Goal: Information Seeking & Learning: Learn about a topic

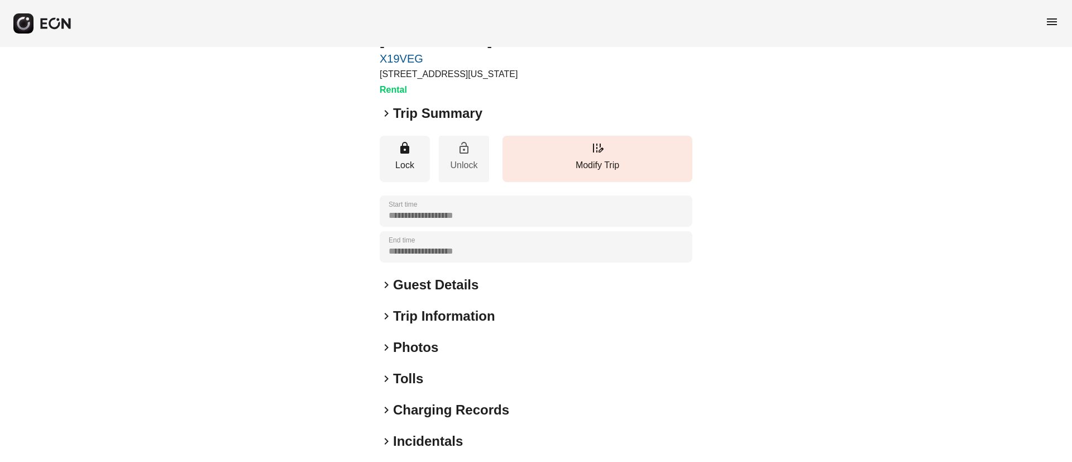
scroll to position [96, 0]
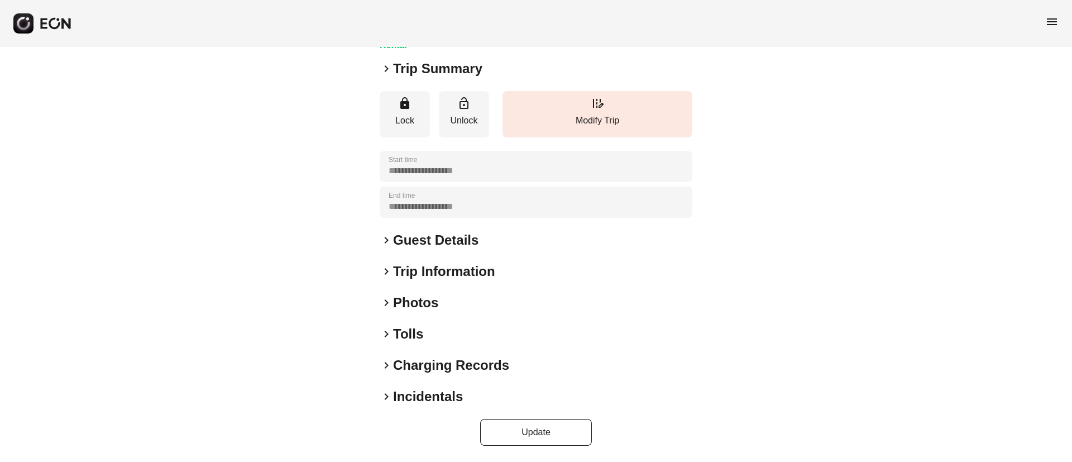
click at [431, 300] on h2 "Photos" at bounding box center [415, 303] width 45 height 18
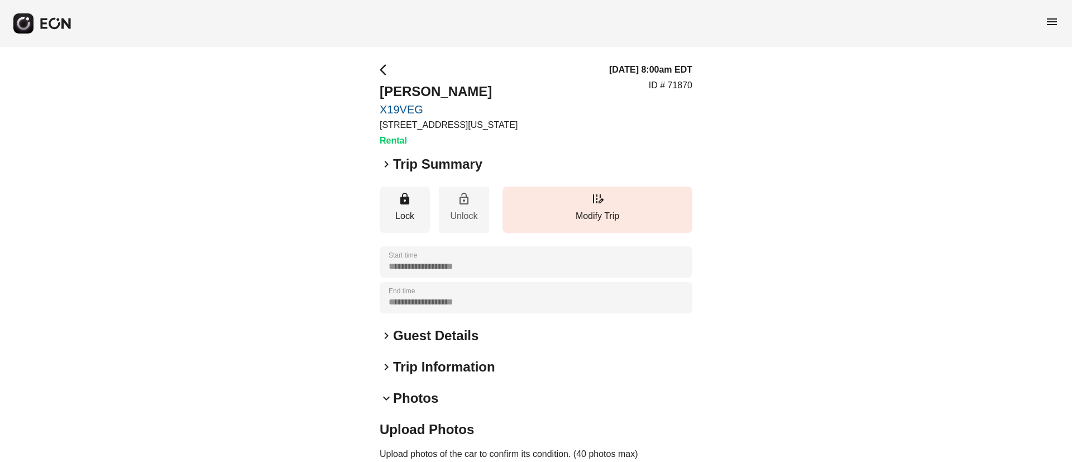
scroll to position [373, 0]
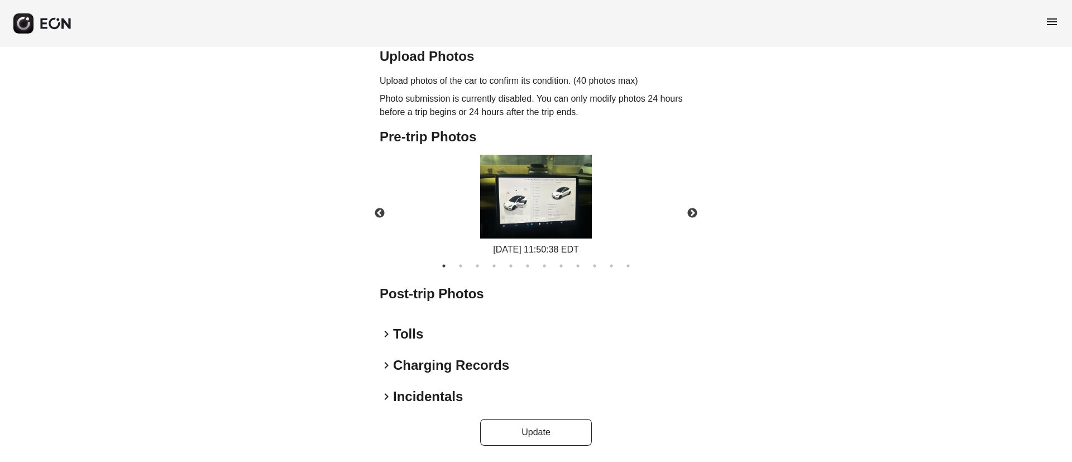
click at [521, 217] on img at bounding box center [536, 197] width 112 height 84
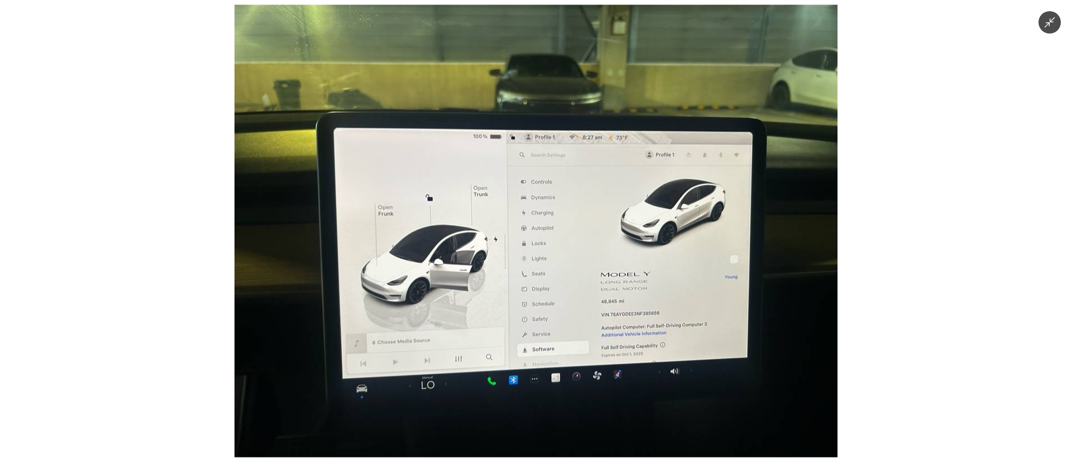
click at [529, 261] on img at bounding box center [536, 231] width 603 height 452
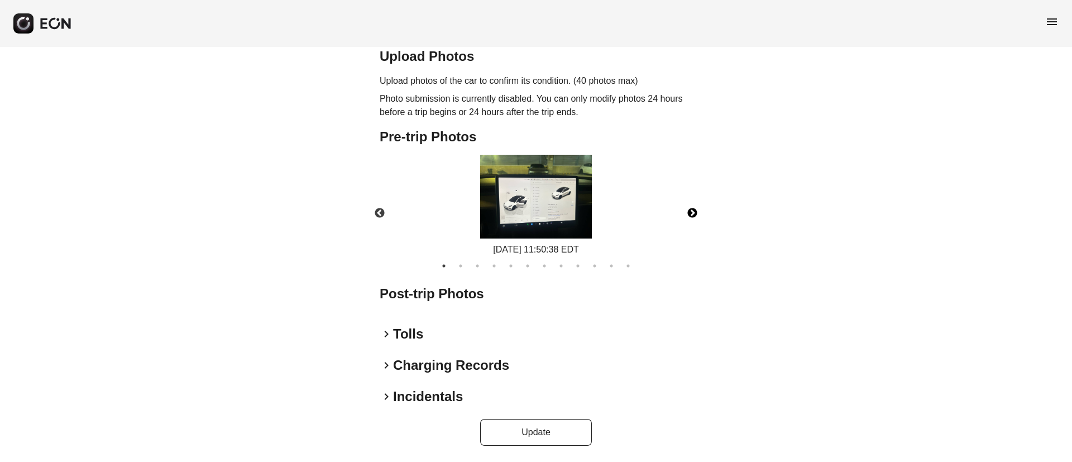
click at [691, 214] on button "Next" at bounding box center [692, 213] width 39 height 39
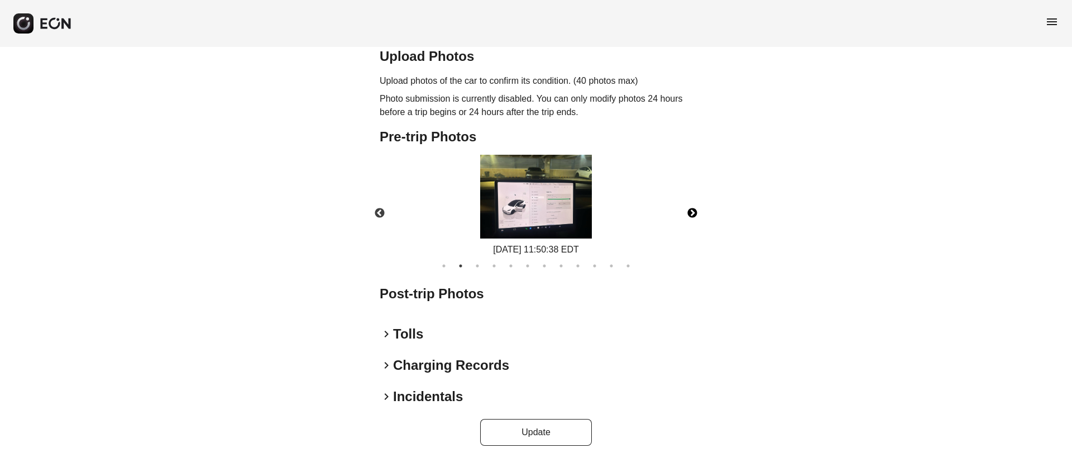
click at [548, 212] on img at bounding box center [536, 197] width 112 height 84
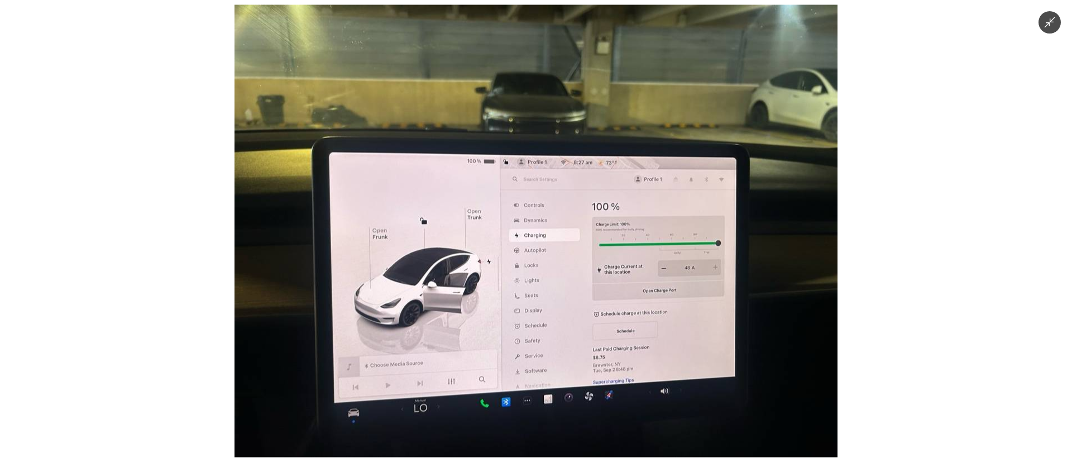
click at [548, 212] on img at bounding box center [536, 231] width 603 height 452
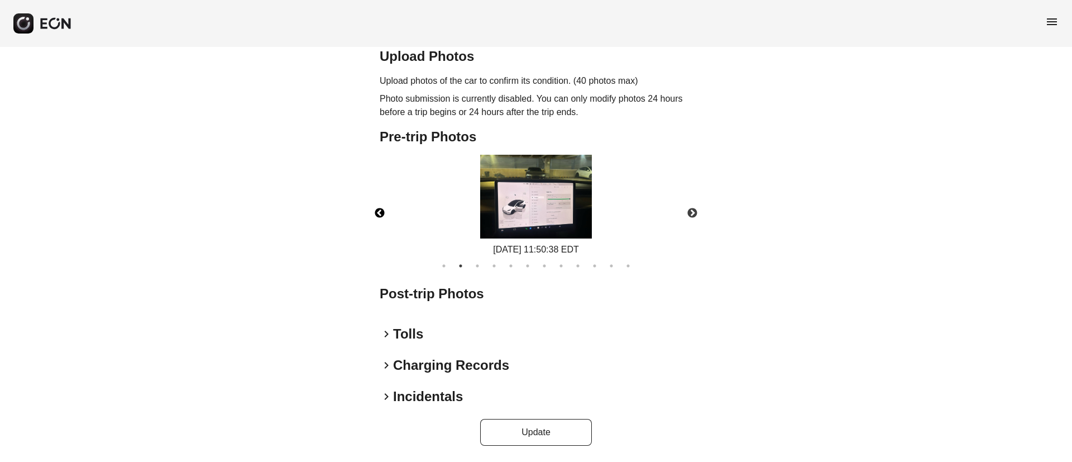
click at [386, 213] on button "Previous" at bounding box center [379, 213] width 39 height 39
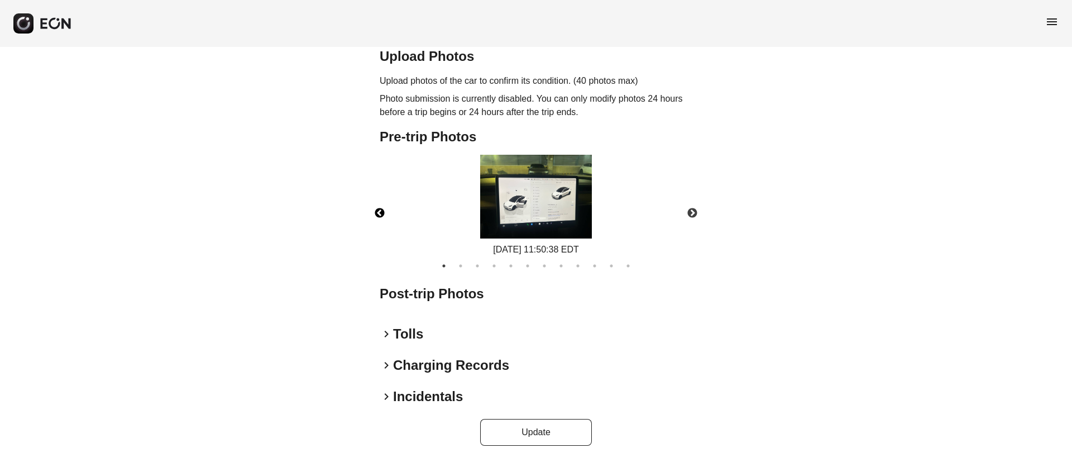
click at [565, 222] on img at bounding box center [536, 197] width 112 height 84
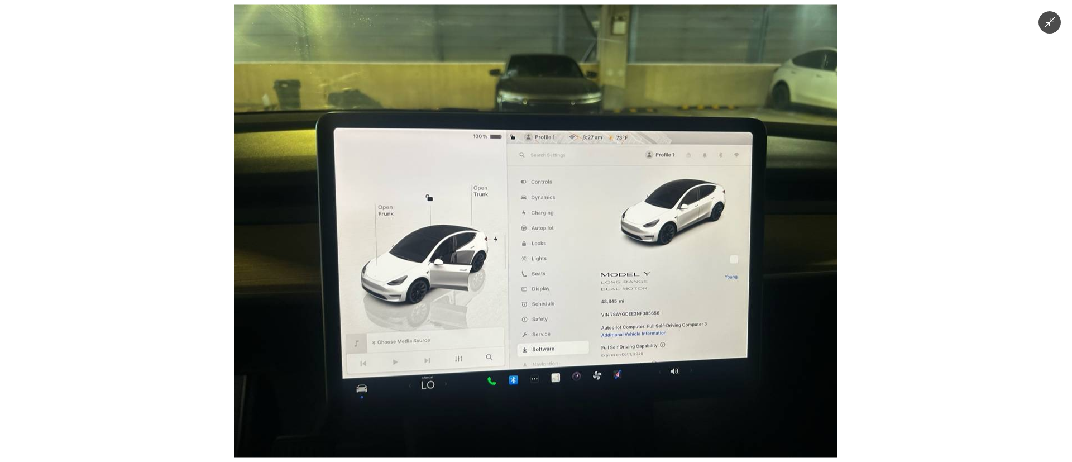
click at [565, 222] on img at bounding box center [536, 231] width 603 height 452
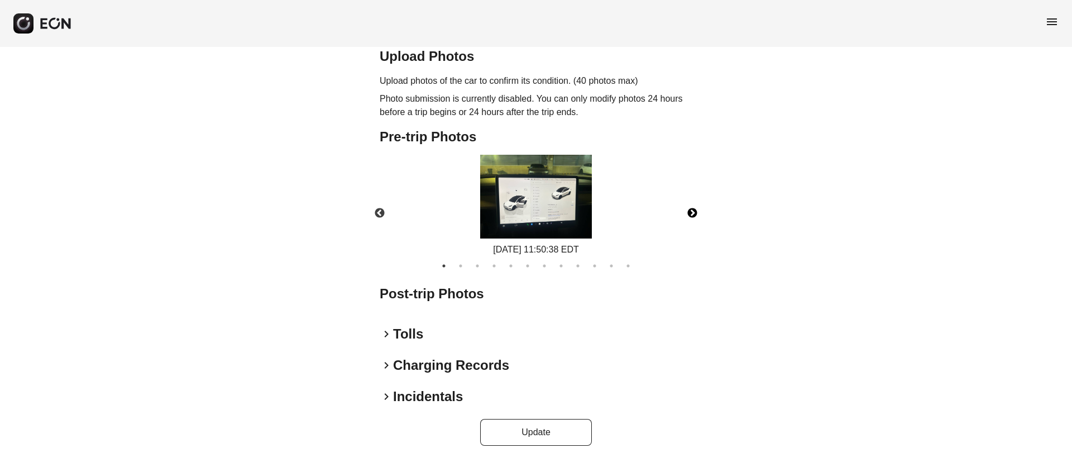
click at [692, 216] on button "Next" at bounding box center [692, 213] width 39 height 39
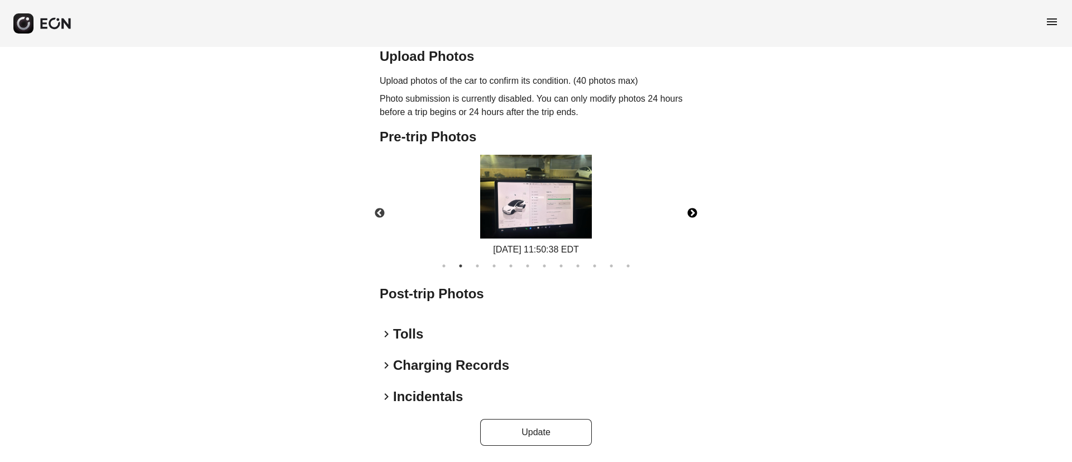
click at [692, 216] on button "Next" at bounding box center [692, 213] width 39 height 39
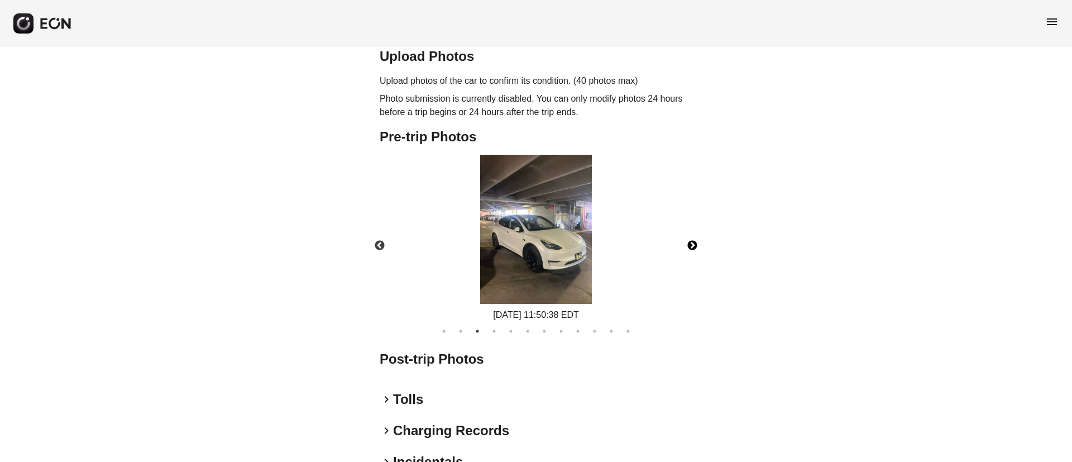
click at [692, 216] on div "09/04/2025 11:50:38 EDT" at bounding box center [536, 238] width 332 height 167
click at [580, 266] on img at bounding box center [536, 229] width 112 height 149
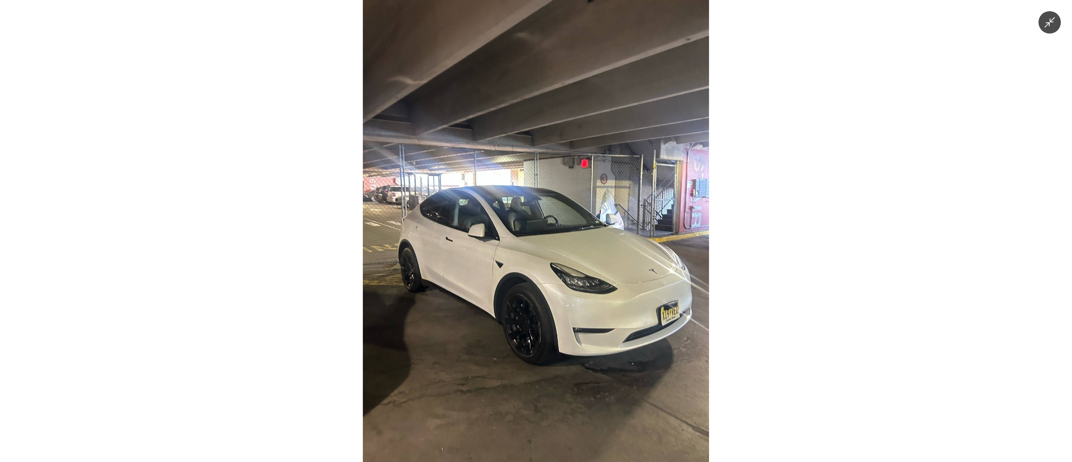
click at [580, 266] on img at bounding box center [536, 231] width 346 height 462
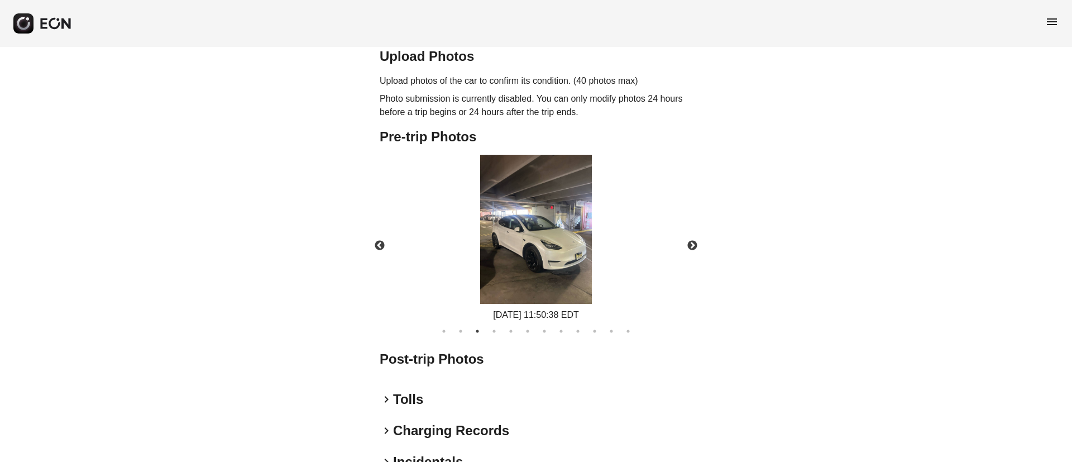
click at [580, 269] on img at bounding box center [536, 229] width 112 height 149
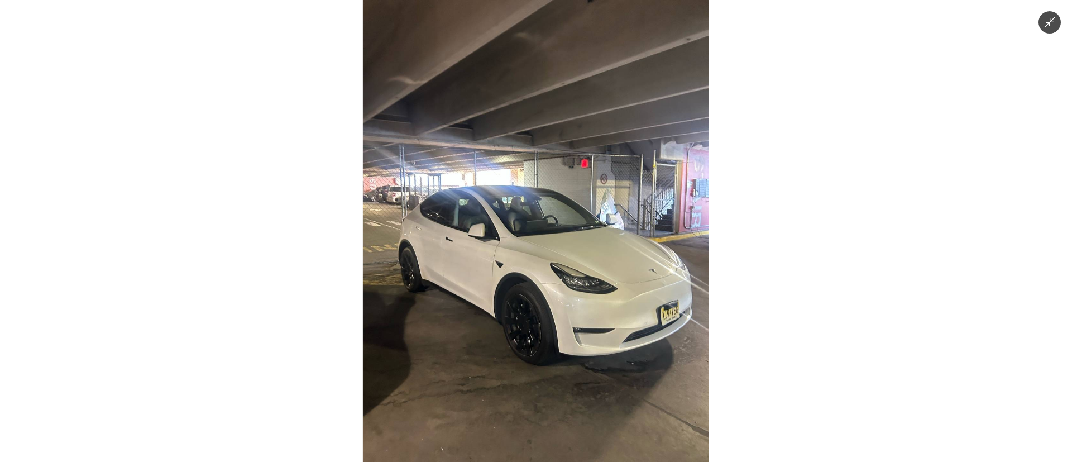
click at [580, 269] on img at bounding box center [536, 231] width 346 height 462
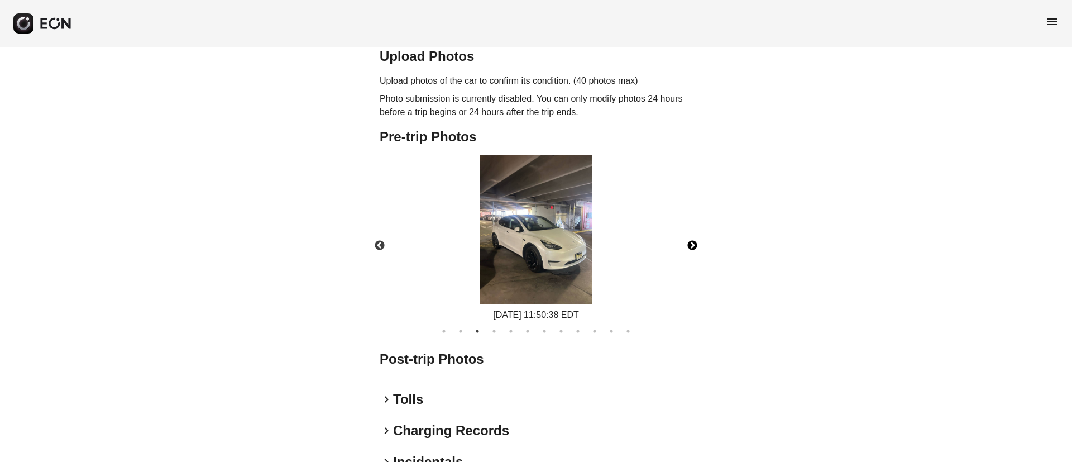
click at [690, 245] on button "Next" at bounding box center [692, 245] width 39 height 39
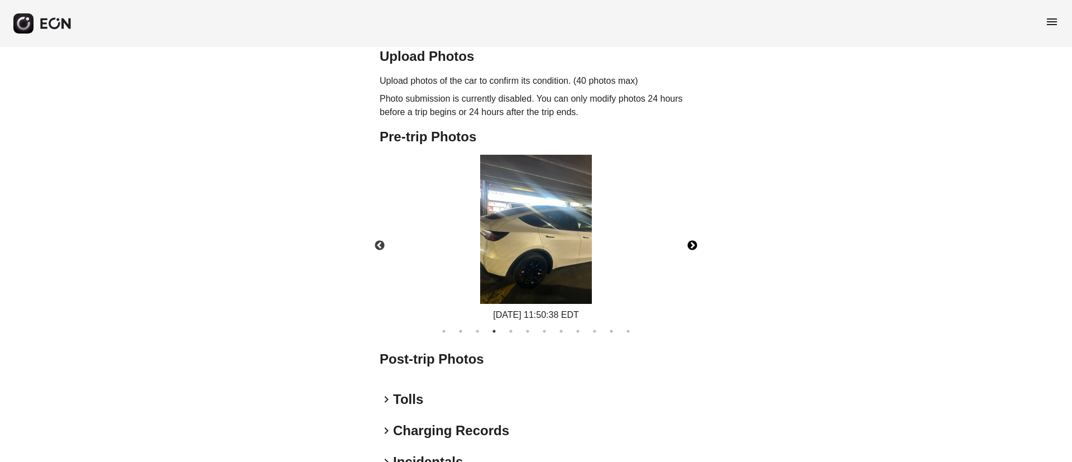
click at [690, 245] on button "Next" at bounding box center [692, 245] width 39 height 39
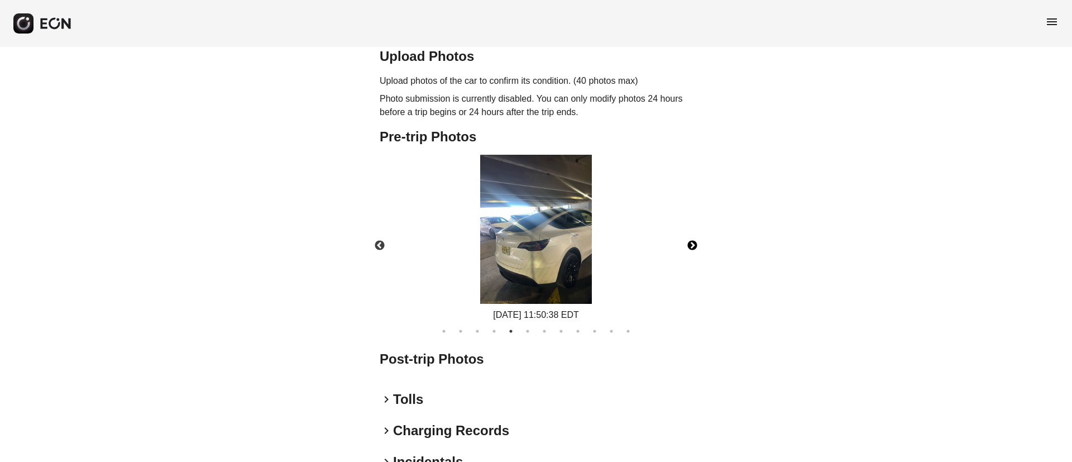
click at [690, 245] on button "Next" at bounding box center [692, 245] width 39 height 39
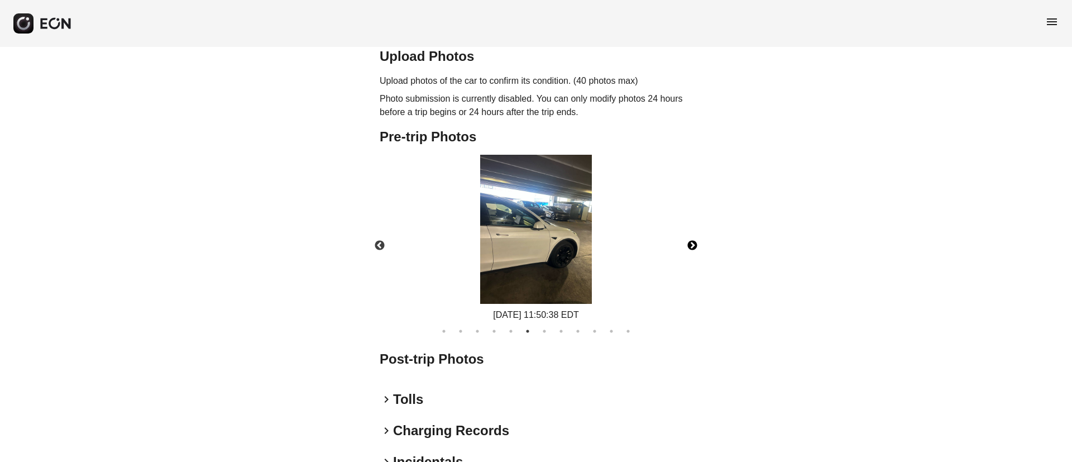
click at [690, 245] on button "Next" at bounding box center [692, 245] width 39 height 39
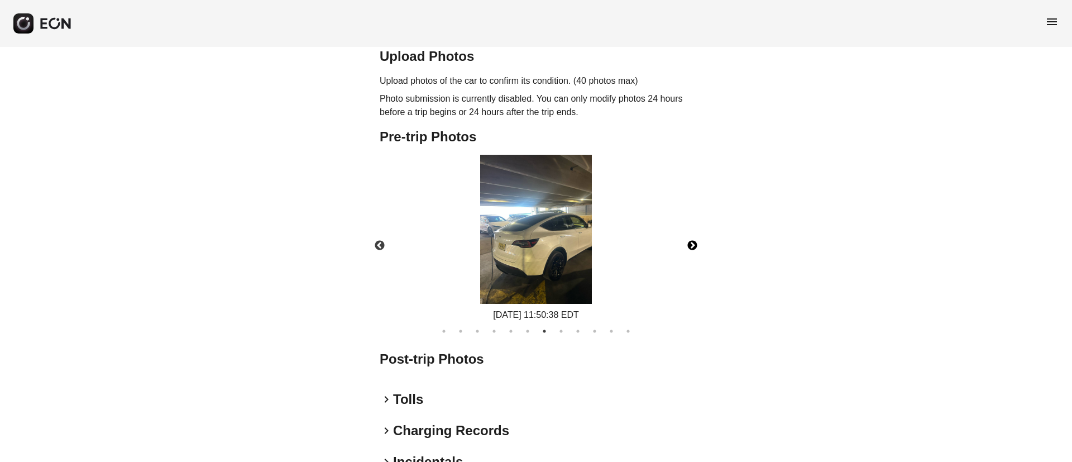
click at [544, 266] on img at bounding box center [536, 229] width 112 height 149
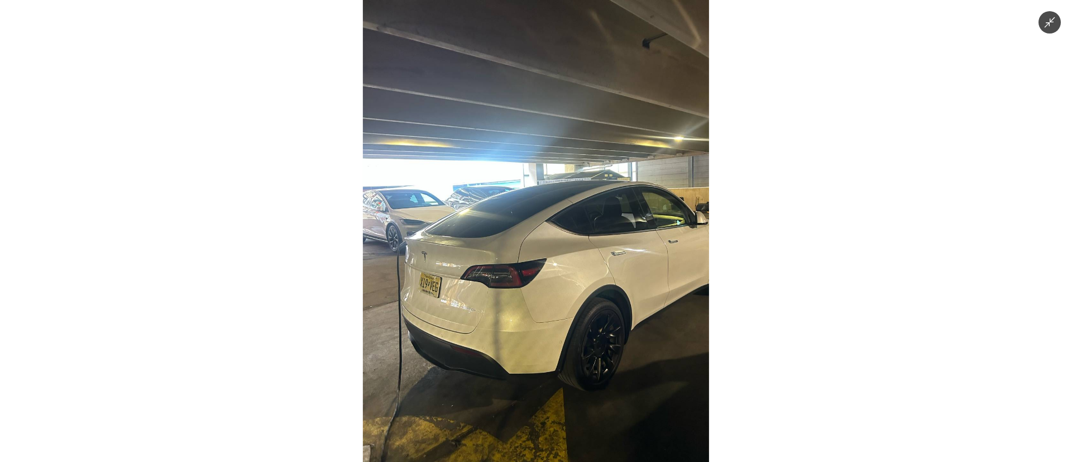
click at [544, 266] on img at bounding box center [536, 231] width 346 height 462
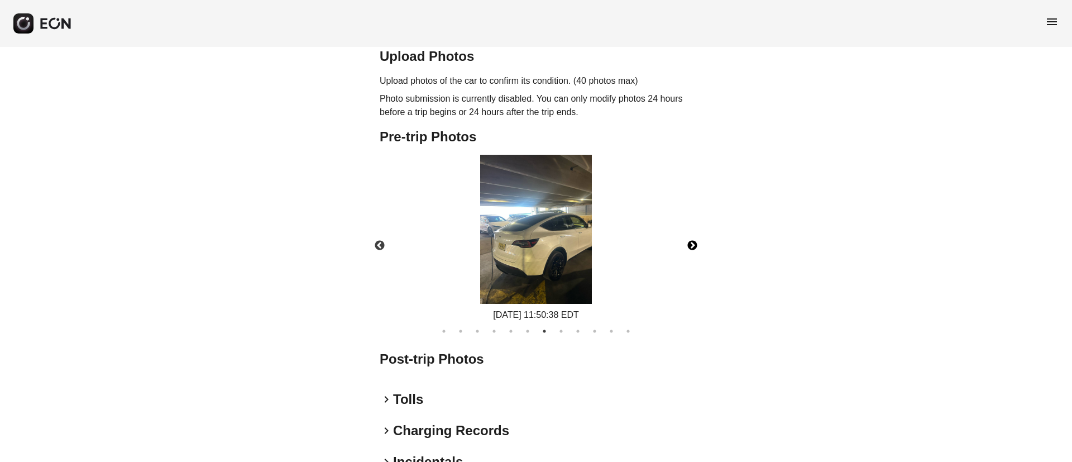
click at [544, 266] on img at bounding box center [536, 229] width 112 height 149
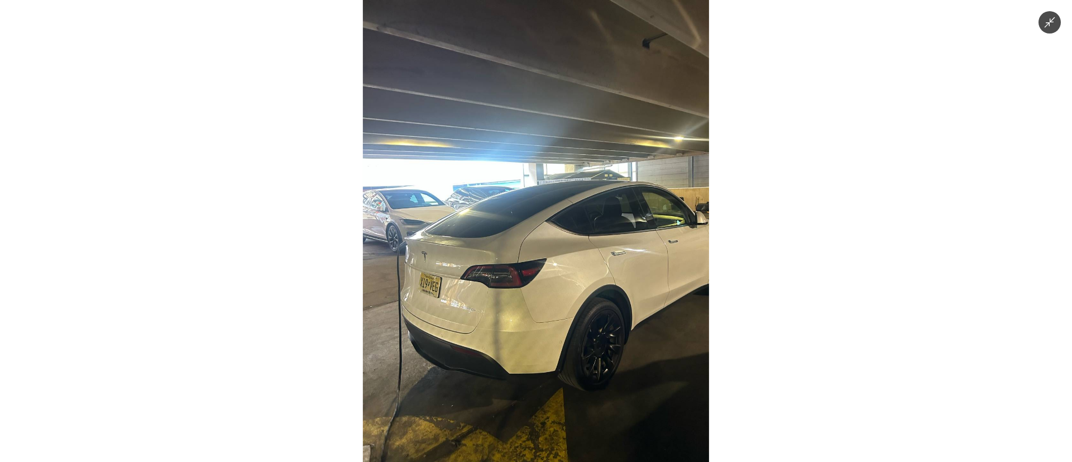
click at [544, 266] on img at bounding box center [536, 231] width 346 height 462
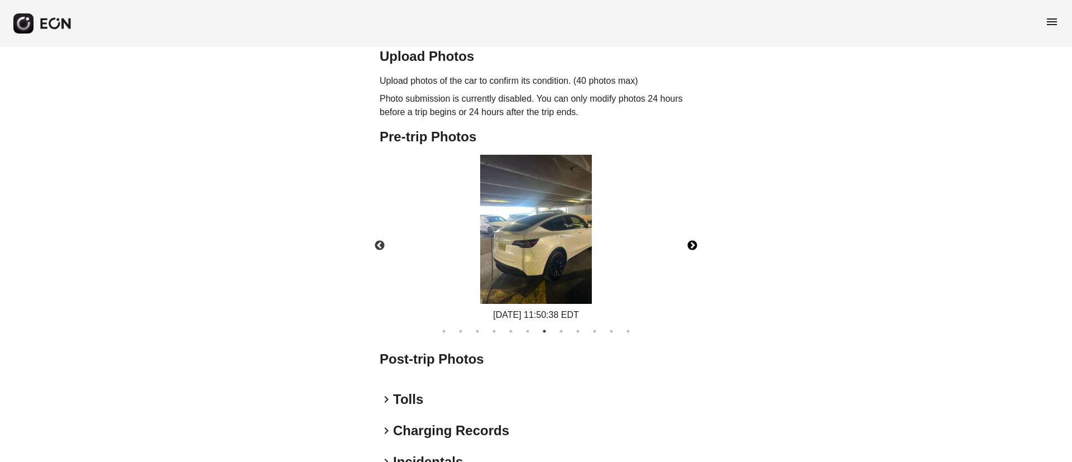
click at [693, 247] on button "Next" at bounding box center [692, 245] width 39 height 39
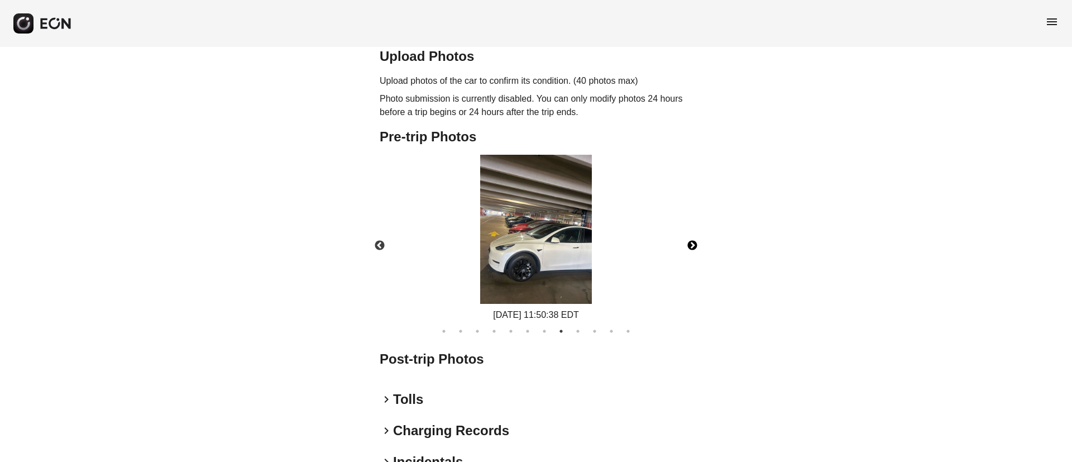
click at [556, 279] on img at bounding box center [536, 229] width 112 height 149
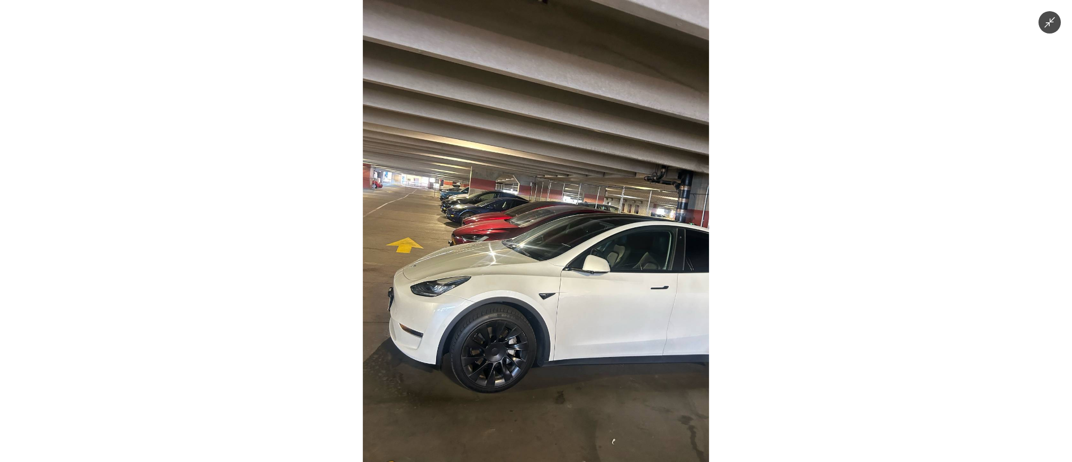
click at [556, 279] on img at bounding box center [536, 231] width 346 height 462
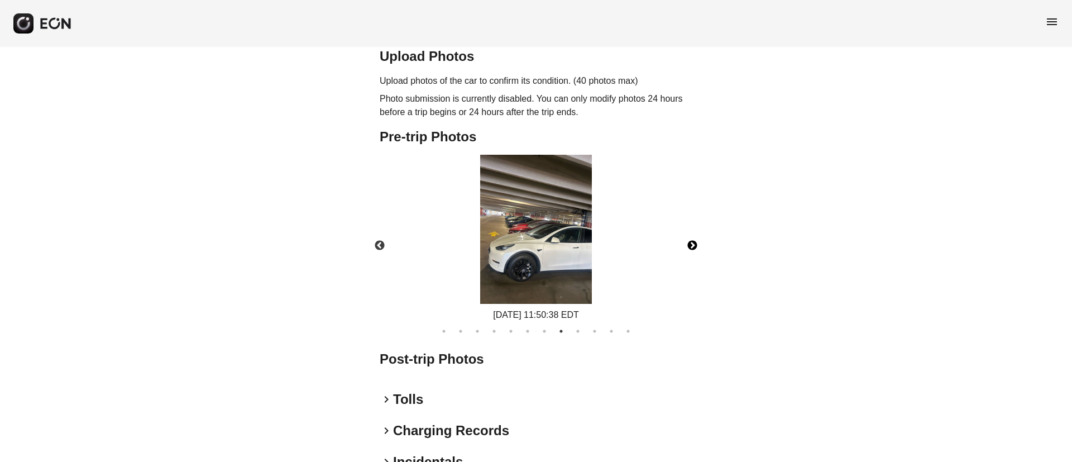
click at [556, 279] on img at bounding box center [536, 229] width 112 height 149
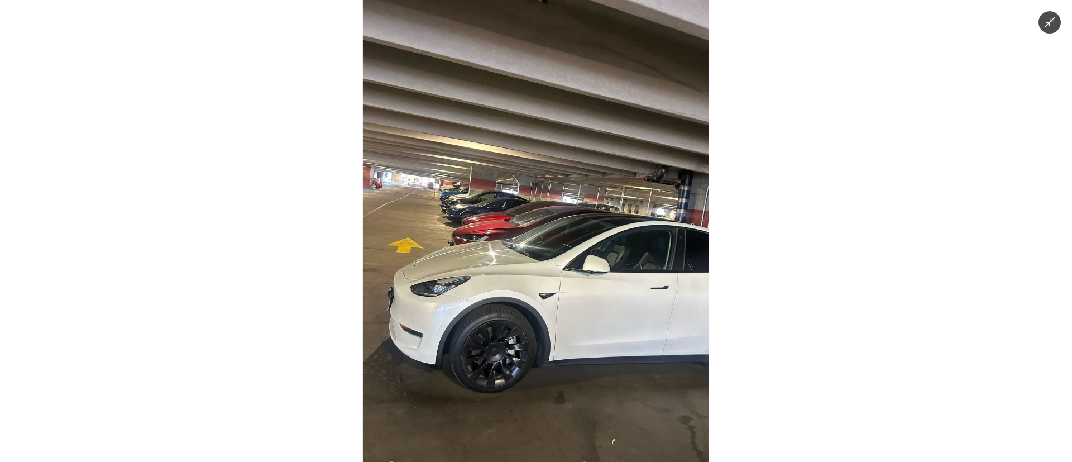
click at [556, 279] on img at bounding box center [536, 231] width 346 height 462
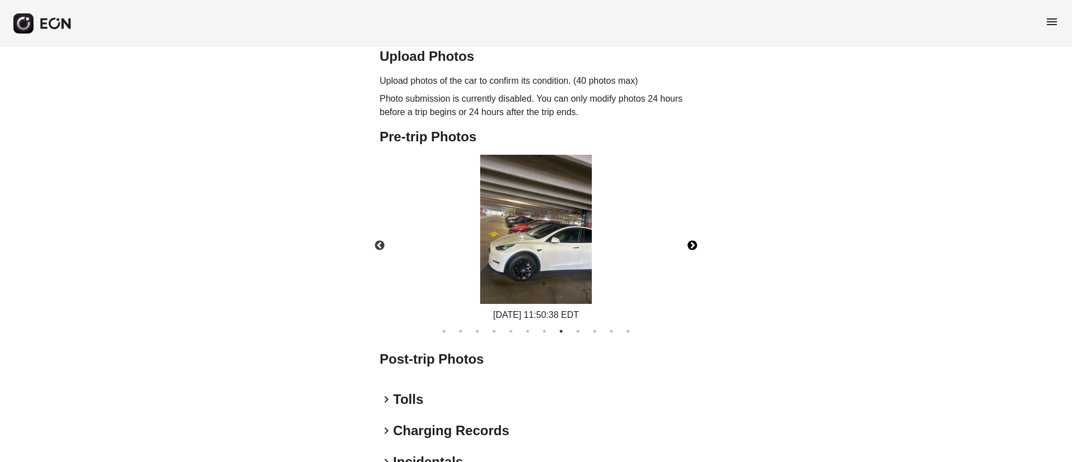
click at [696, 247] on button "Next" at bounding box center [692, 245] width 39 height 39
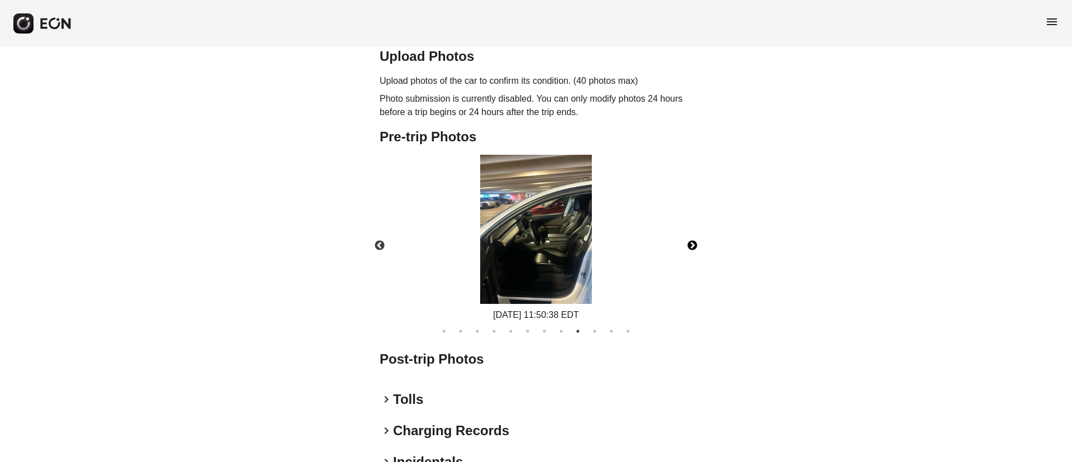
click at [579, 261] on img at bounding box center [536, 229] width 112 height 149
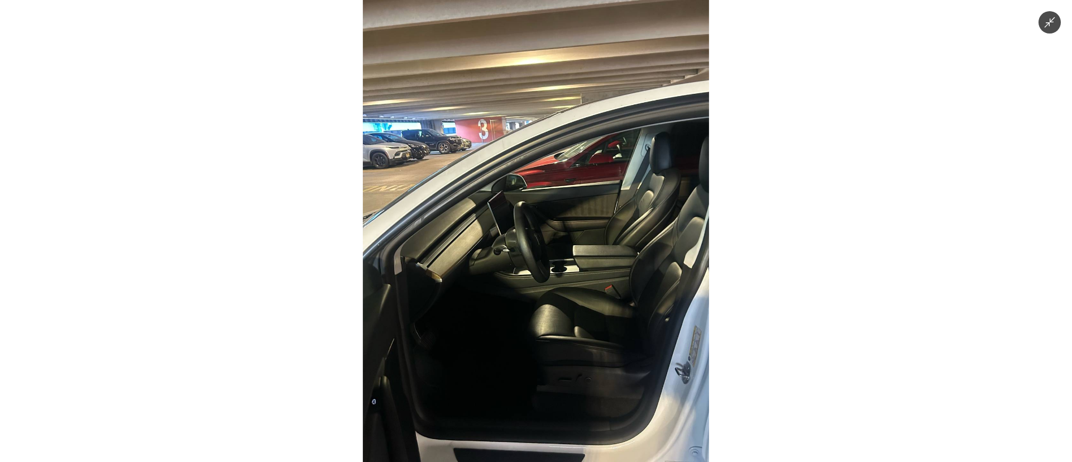
click at [579, 261] on img at bounding box center [536, 231] width 346 height 462
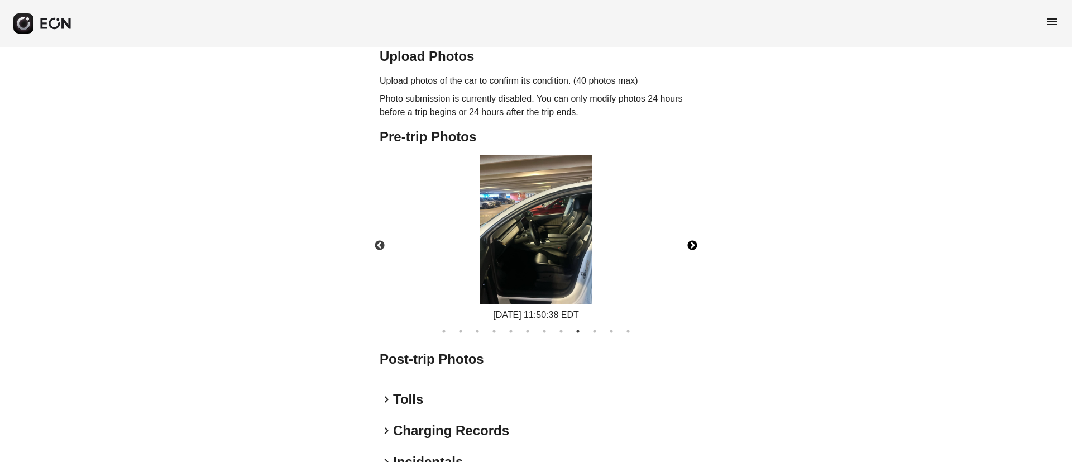
click at [579, 261] on img at bounding box center [536, 229] width 112 height 149
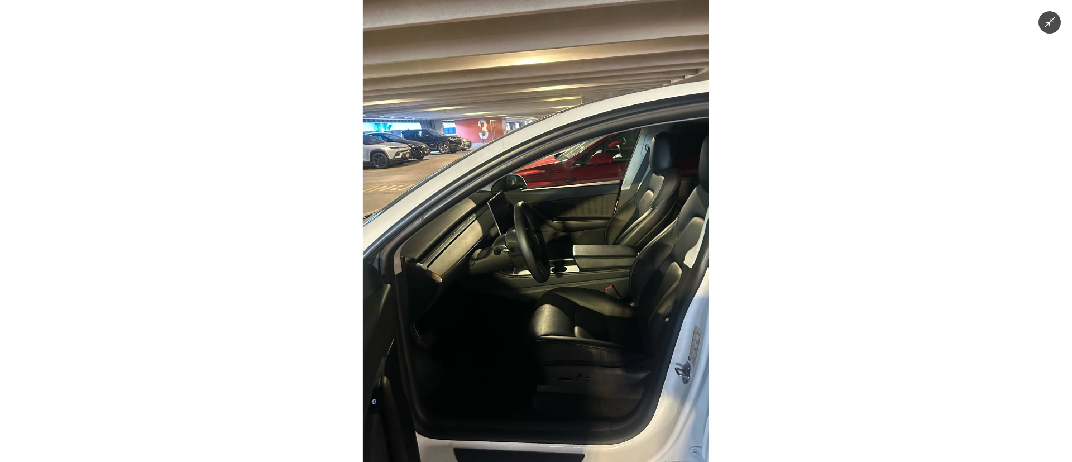
click at [579, 261] on img at bounding box center [536, 231] width 346 height 462
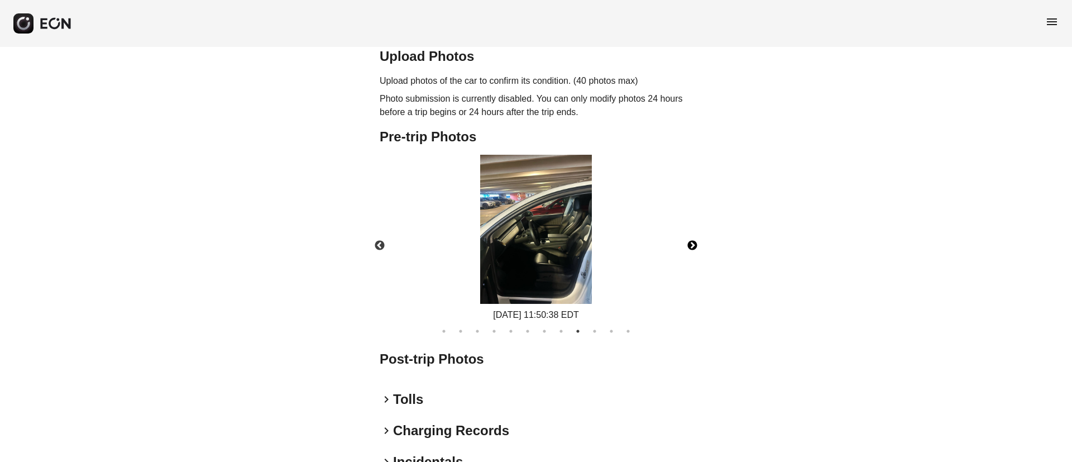
click at [579, 261] on img at bounding box center [536, 229] width 112 height 149
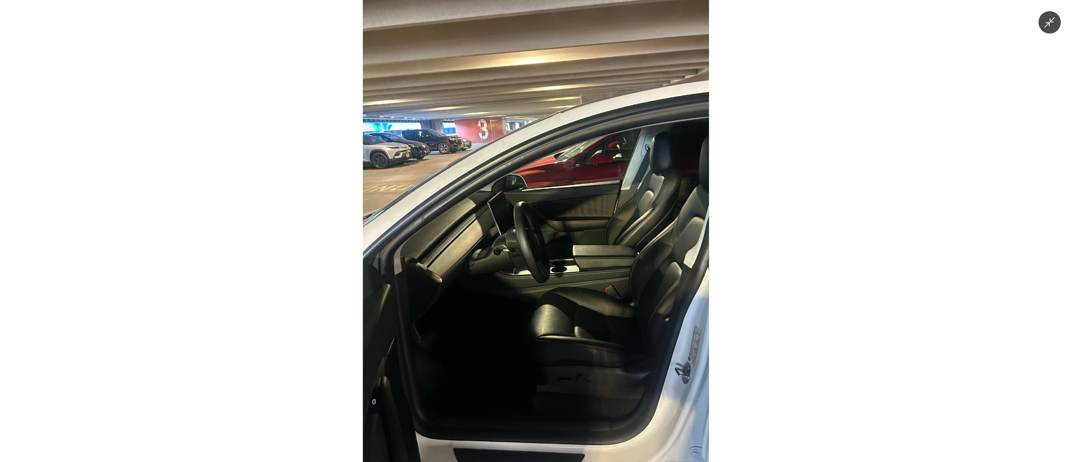
click at [579, 261] on img at bounding box center [536, 231] width 346 height 462
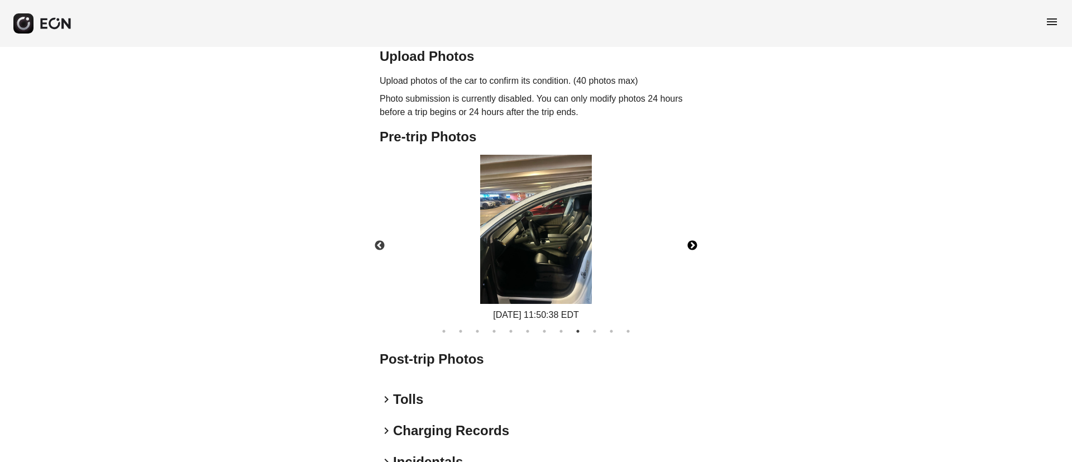
click at [696, 245] on button "Next" at bounding box center [692, 245] width 39 height 39
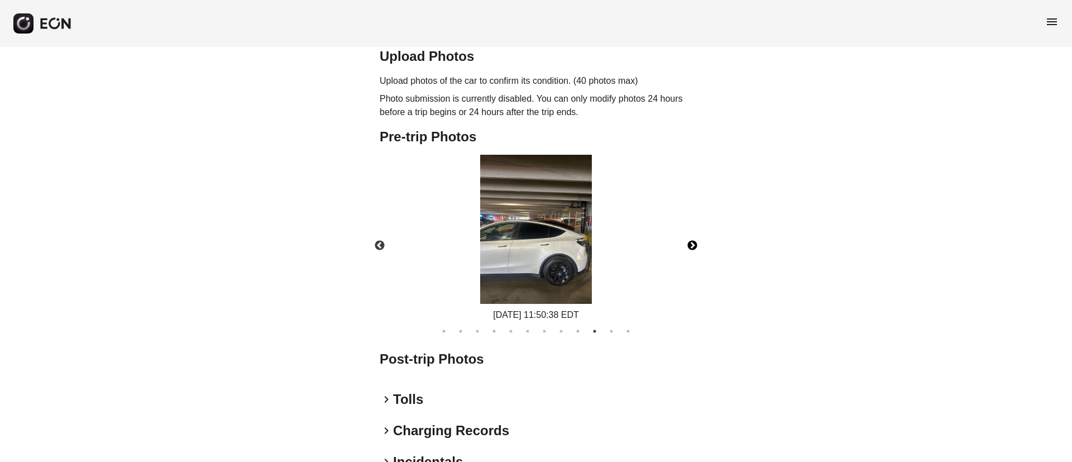
click at [696, 245] on button "Next" at bounding box center [692, 245] width 39 height 39
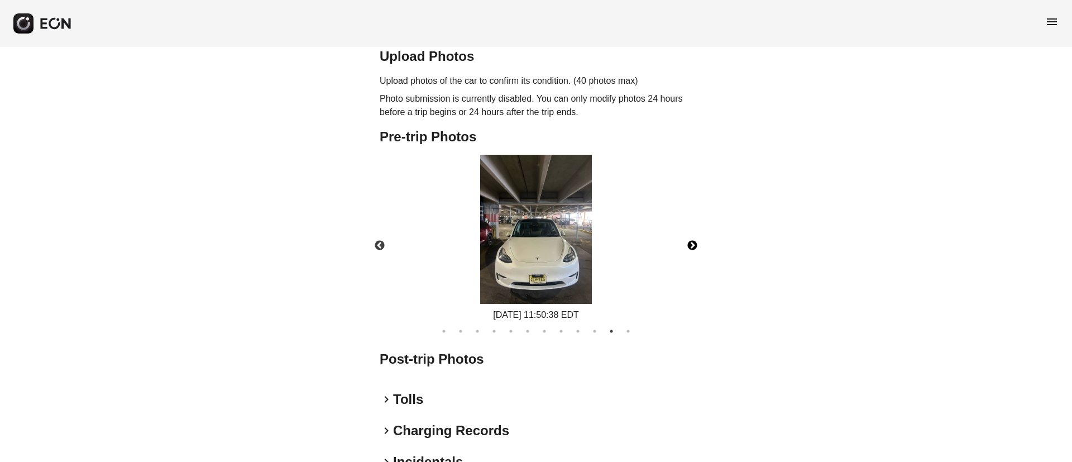
click at [569, 287] on img at bounding box center [536, 229] width 112 height 149
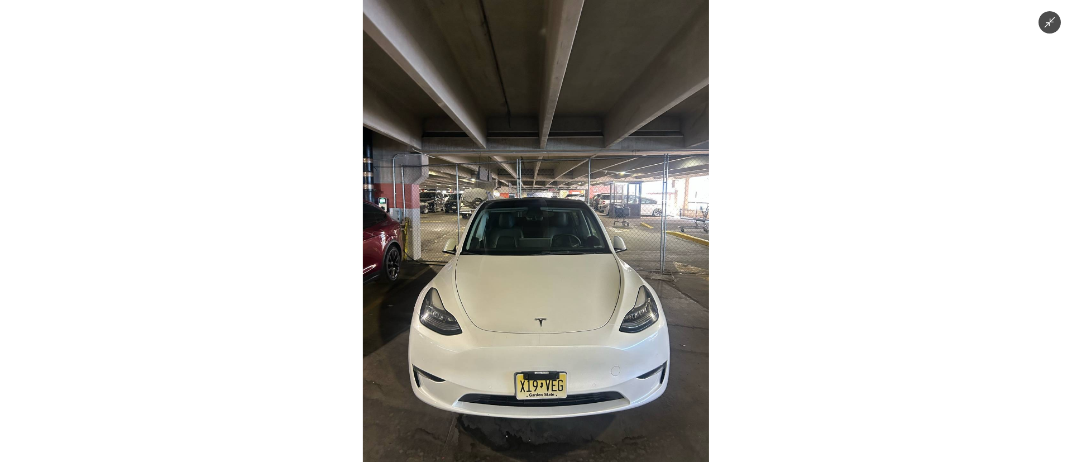
click at [569, 287] on img at bounding box center [536, 231] width 346 height 462
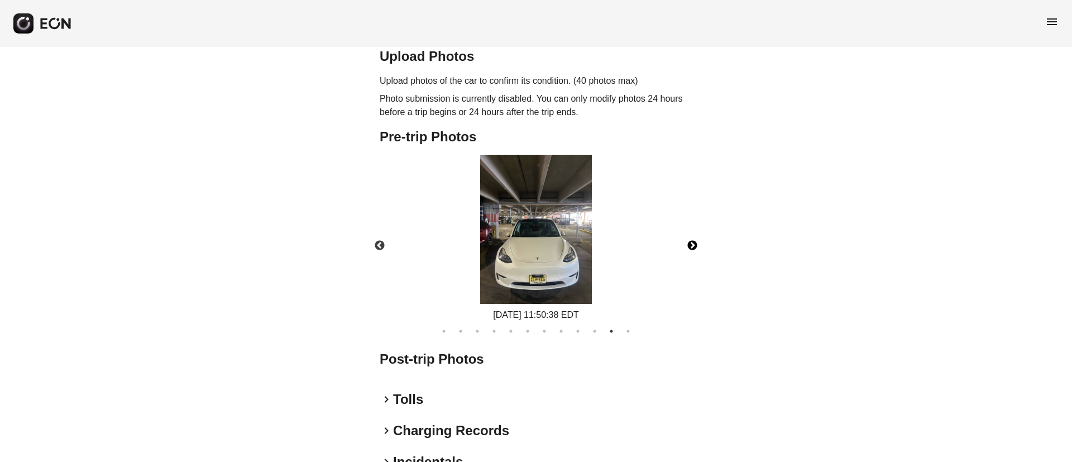
click at [690, 247] on button "Next" at bounding box center [692, 245] width 39 height 39
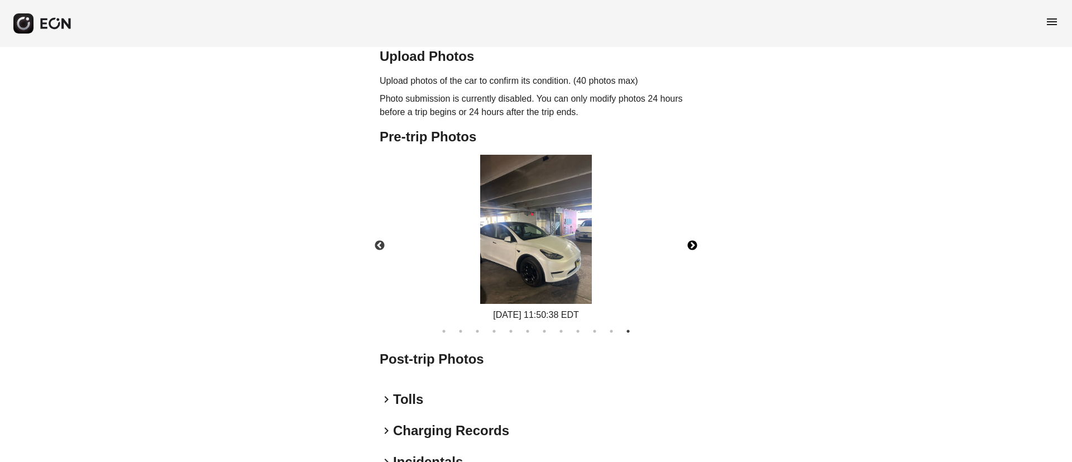
click at [547, 269] on img at bounding box center [536, 229] width 112 height 149
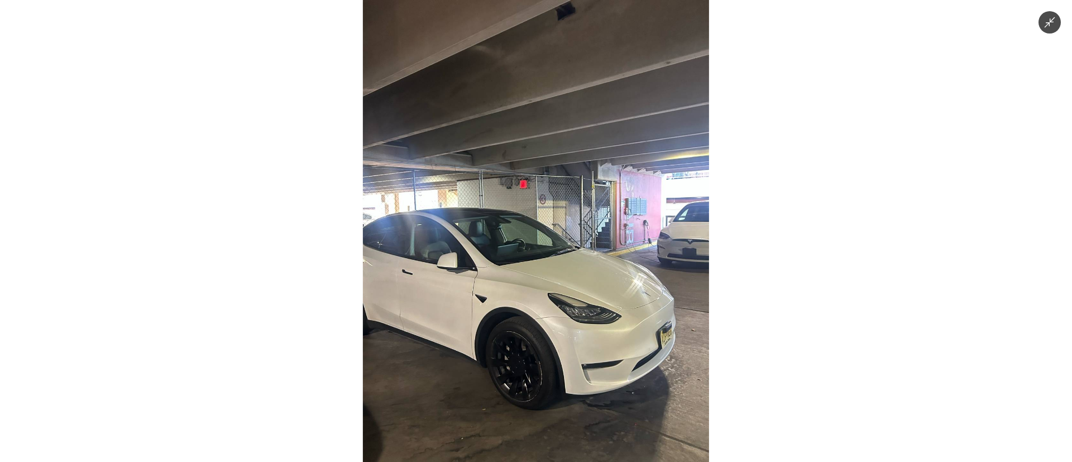
click at [547, 269] on img at bounding box center [536, 231] width 346 height 462
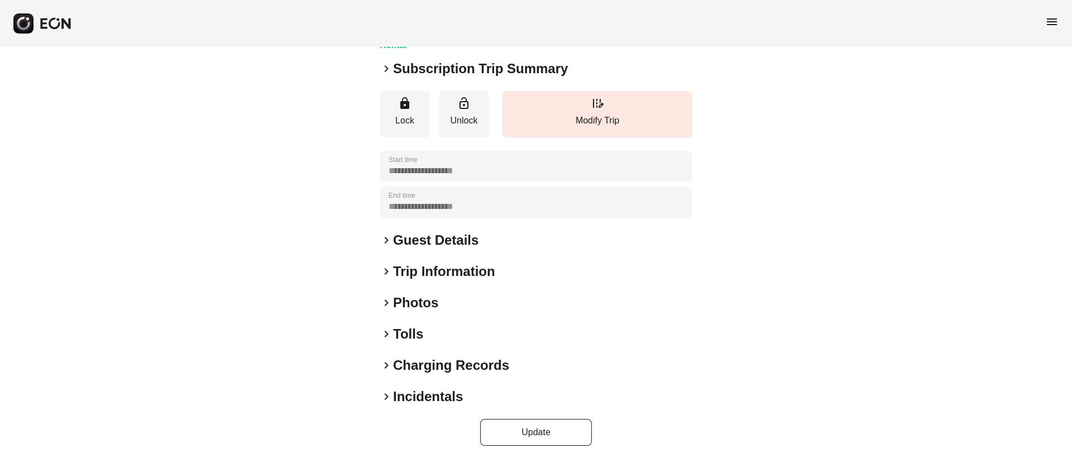
click at [479, 303] on div "keyboard_arrow_right Photos" at bounding box center [536, 303] width 313 height 18
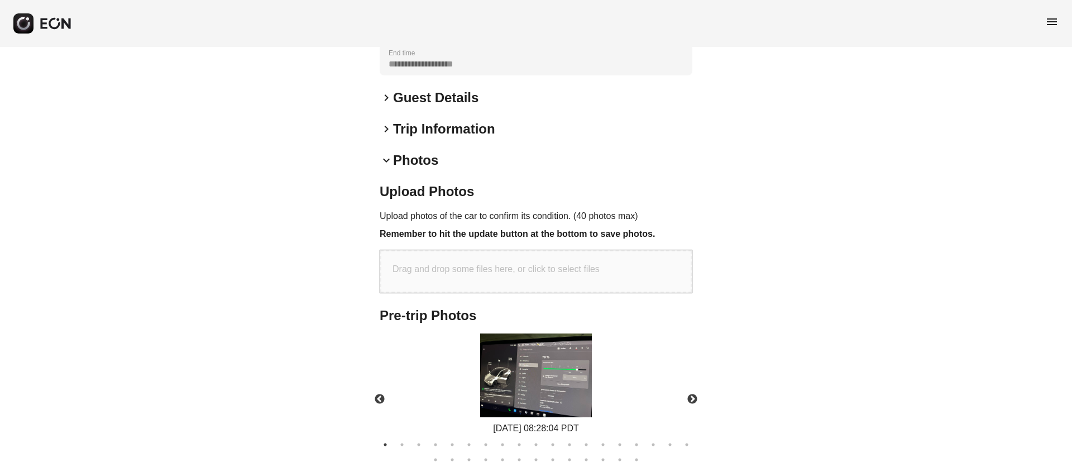
scroll to position [475, 0]
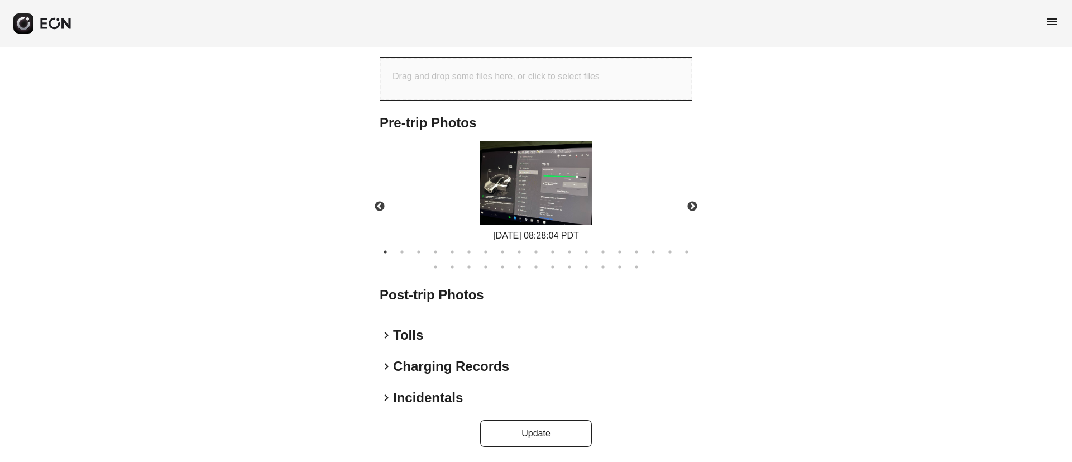
click at [534, 202] on img at bounding box center [536, 183] width 112 height 84
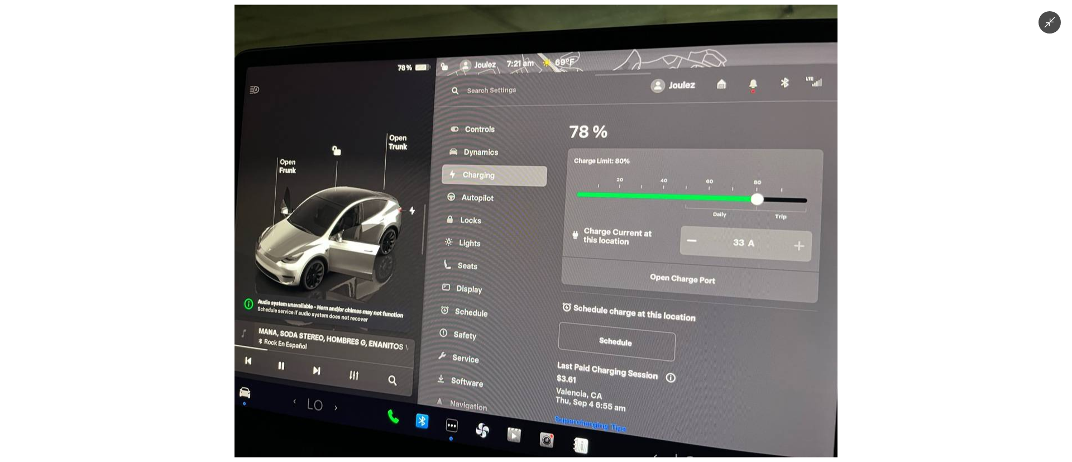
click at [534, 202] on img at bounding box center [536, 231] width 603 height 452
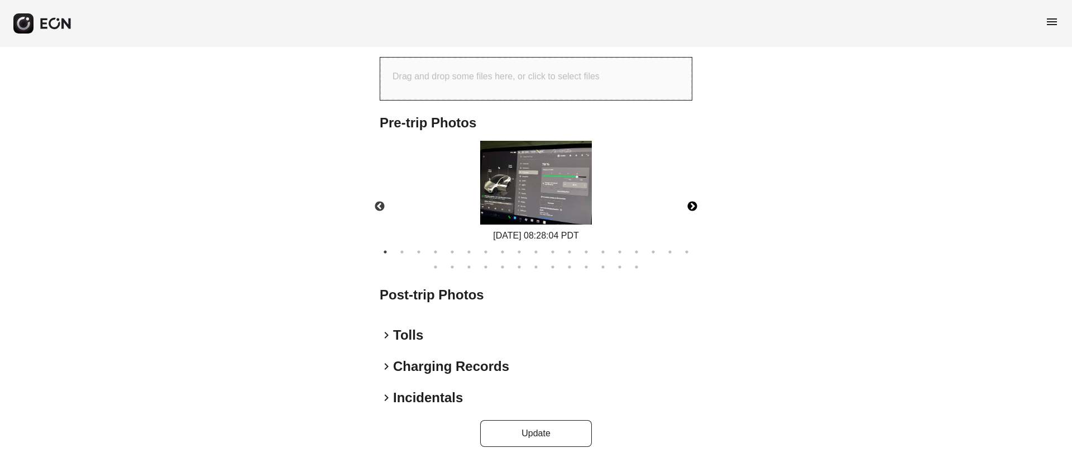
click at [692, 208] on button "Next" at bounding box center [692, 206] width 39 height 39
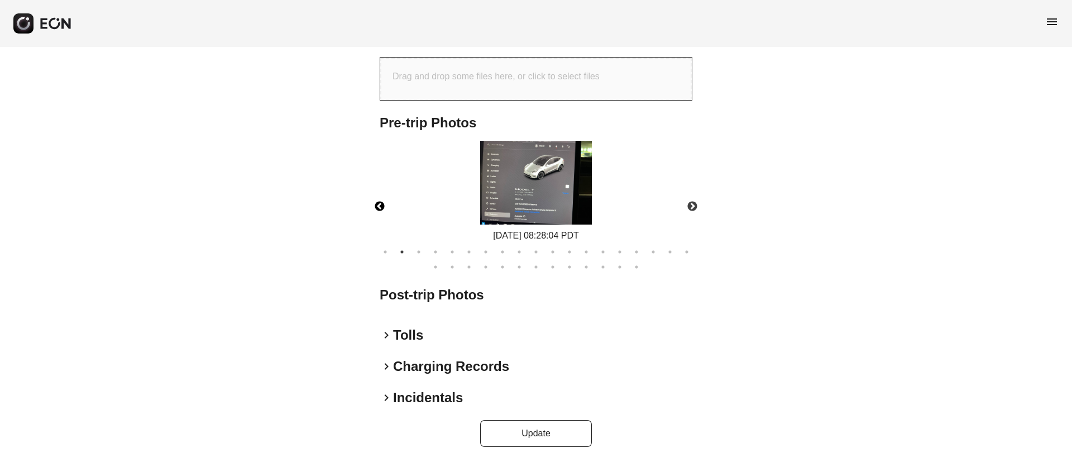
click at [379, 206] on button "Previous" at bounding box center [379, 206] width 39 height 39
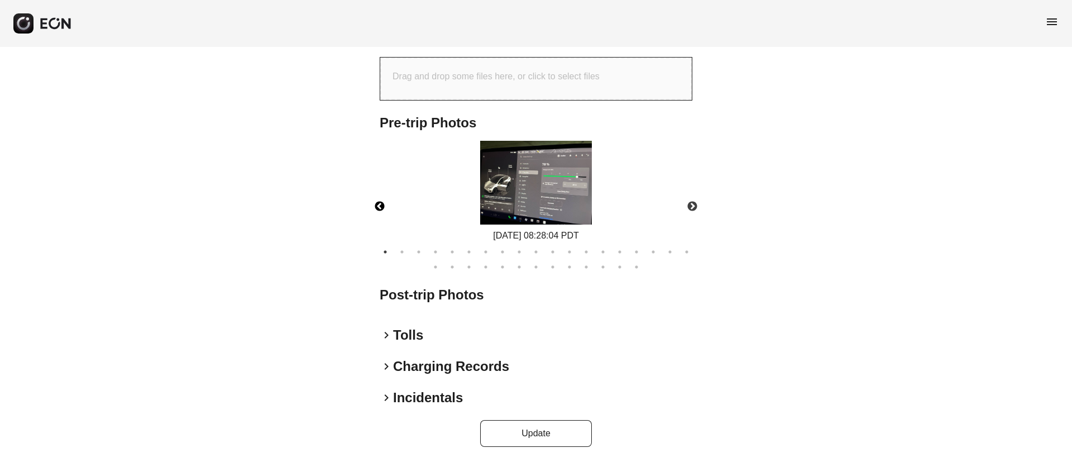
click at [557, 209] on img at bounding box center [536, 183] width 112 height 84
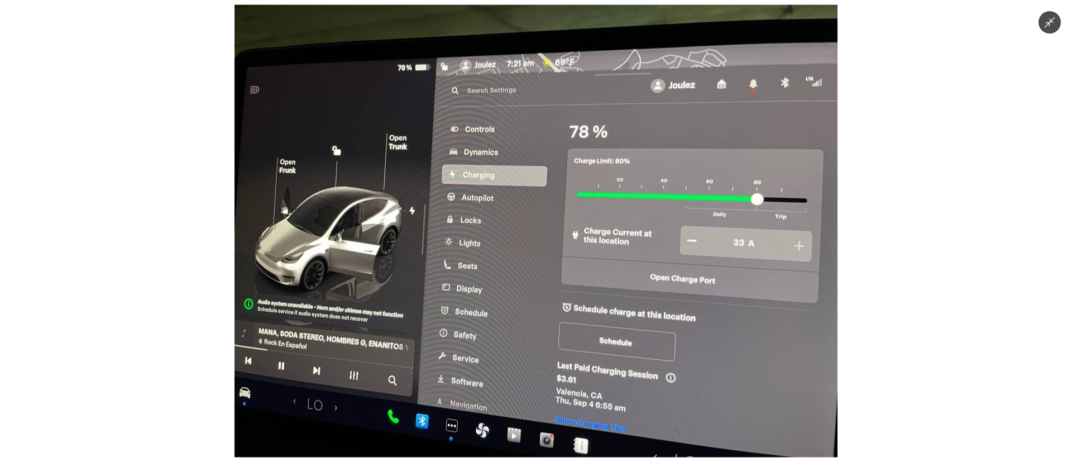
click at [557, 209] on img at bounding box center [536, 231] width 603 height 452
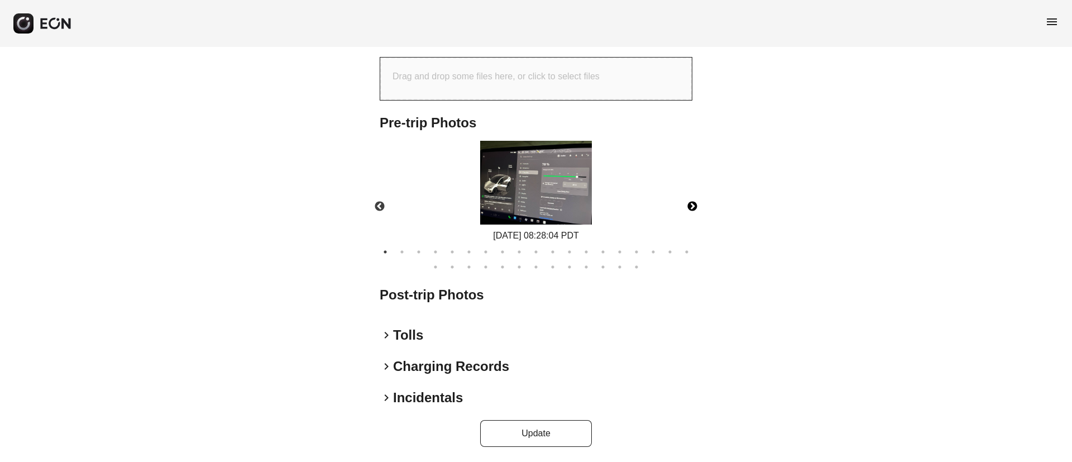
click at [687, 207] on button "Next" at bounding box center [692, 206] width 39 height 39
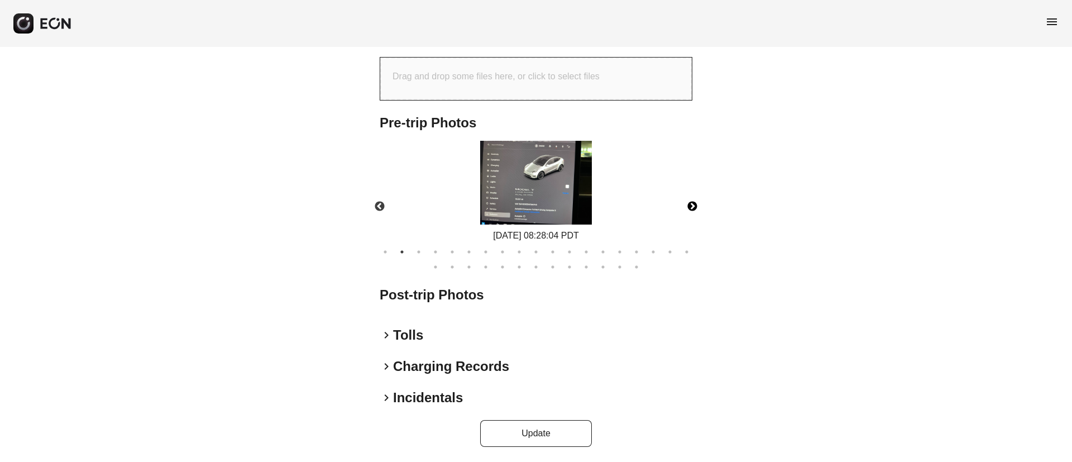
click at [539, 207] on img at bounding box center [536, 183] width 112 height 84
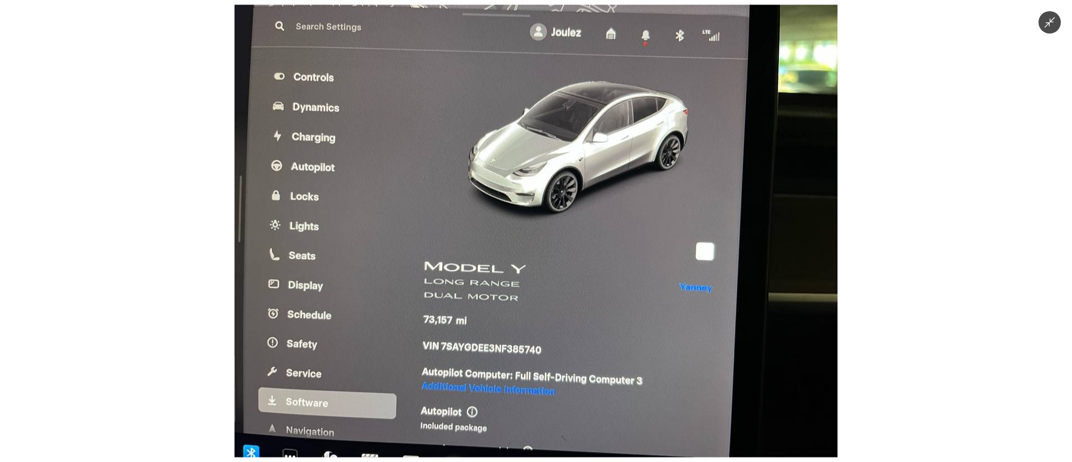
click at [538, 207] on img at bounding box center [536, 231] width 603 height 452
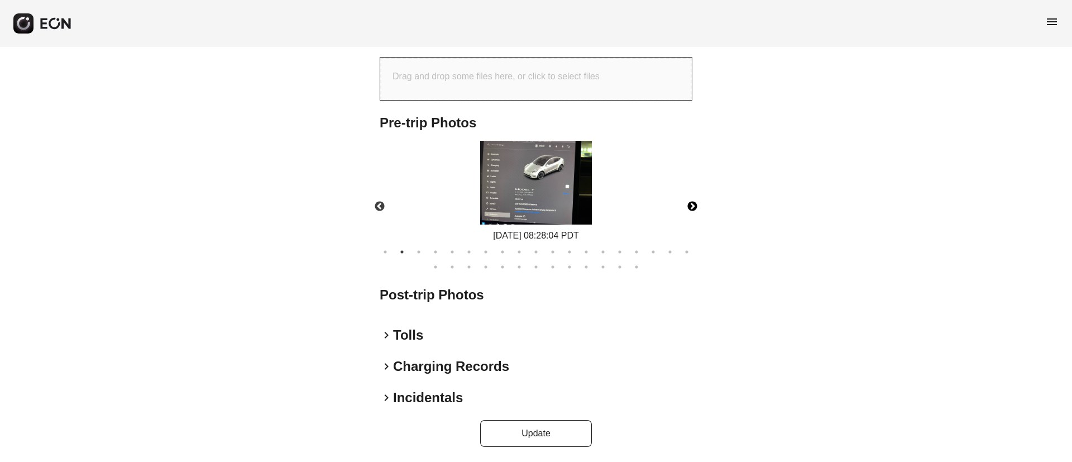
click at [691, 206] on button "Next" at bounding box center [692, 206] width 39 height 39
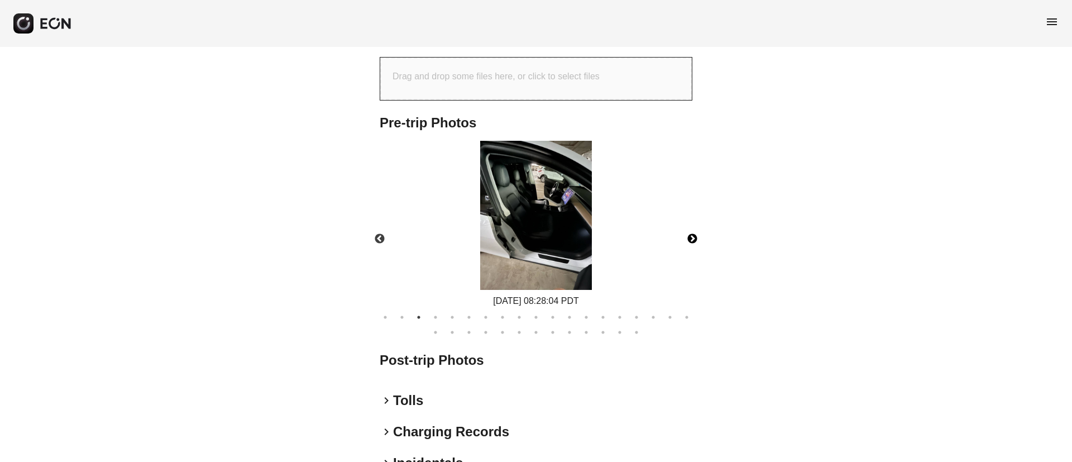
click at [691, 237] on button "Next" at bounding box center [692, 238] width 39 height 39
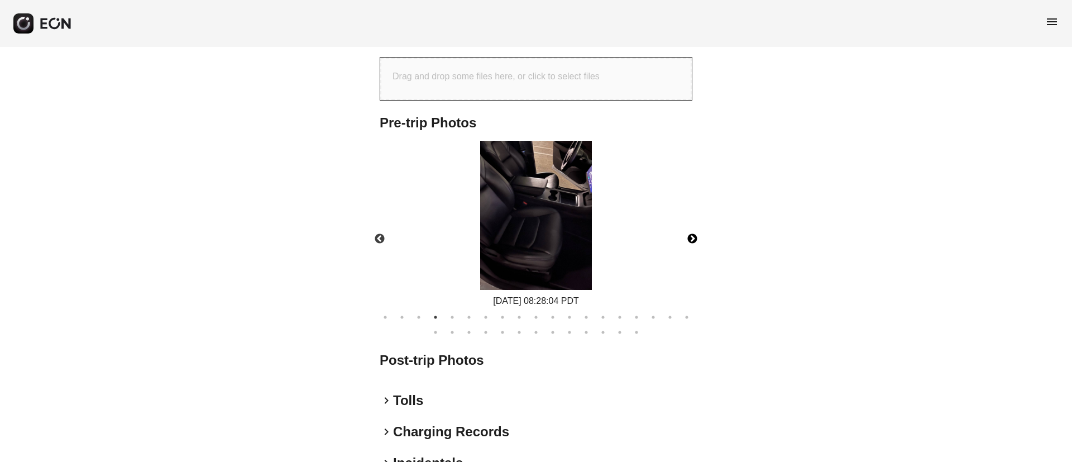
click at [691, 237] on button "Next" at bounding box center [692, 238] width 39 height 39
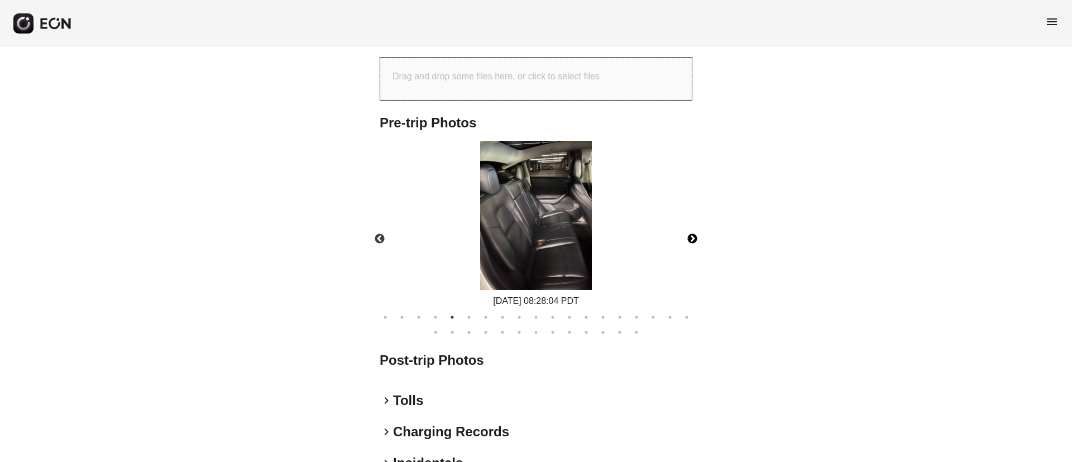
click at [691, 237] on button "Next" at bounding box center [692, 238] width 39 height 39
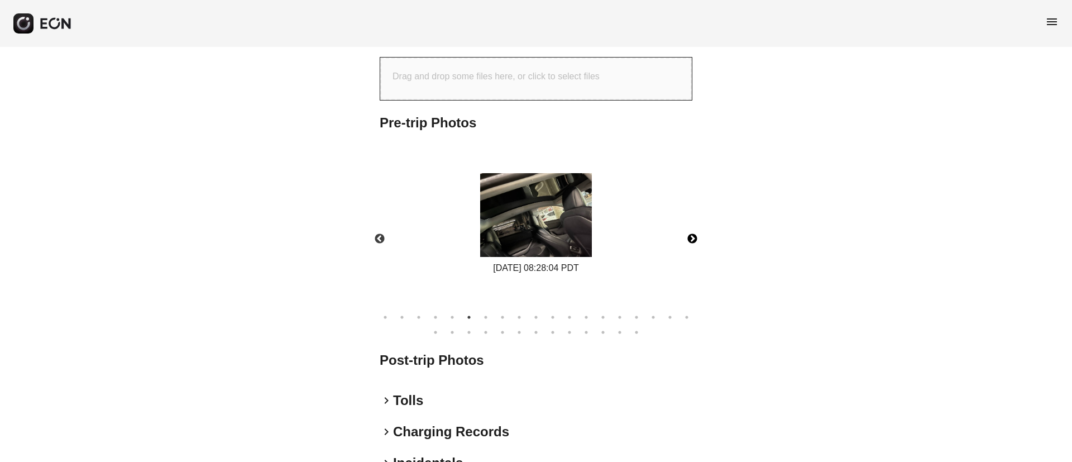
click at [691, 237] on button "Next" at bounding box center [692, 238] width 39 height 39
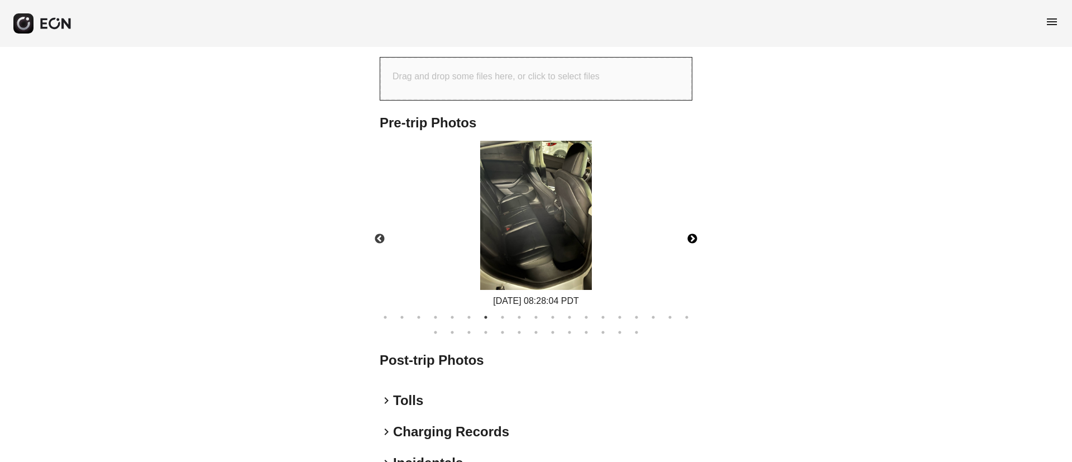
click at [691, 237] on button "Next" at bounding box center [692, 238] width 39 height 39
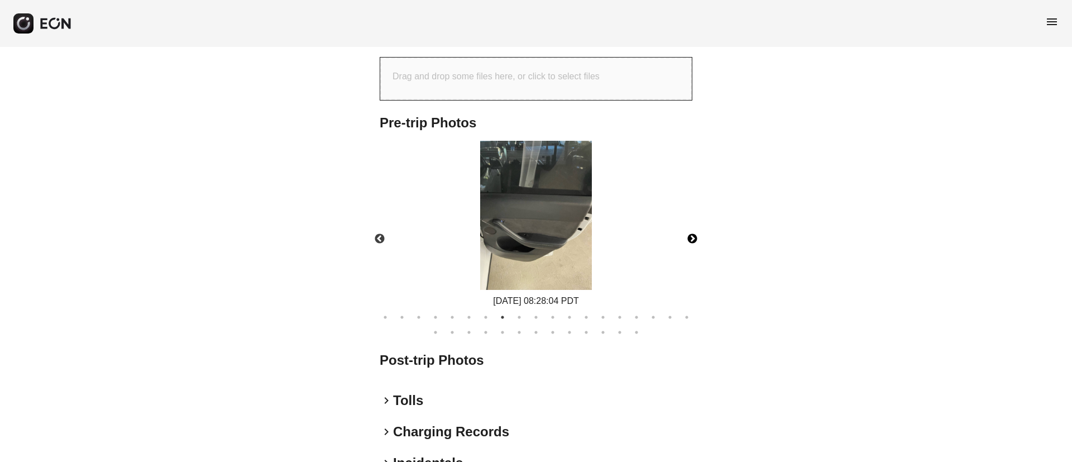
click at [691, 237] on button "Next" at bounding box center [692, 238] width 39 height 39
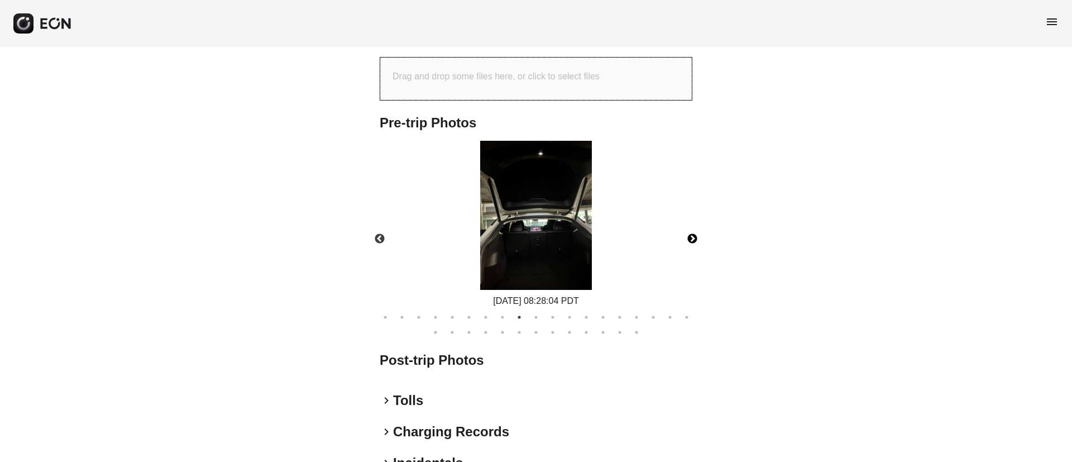
click at [691, 237] on button "Next" at bounding box center [692, 238] width 39 height 39
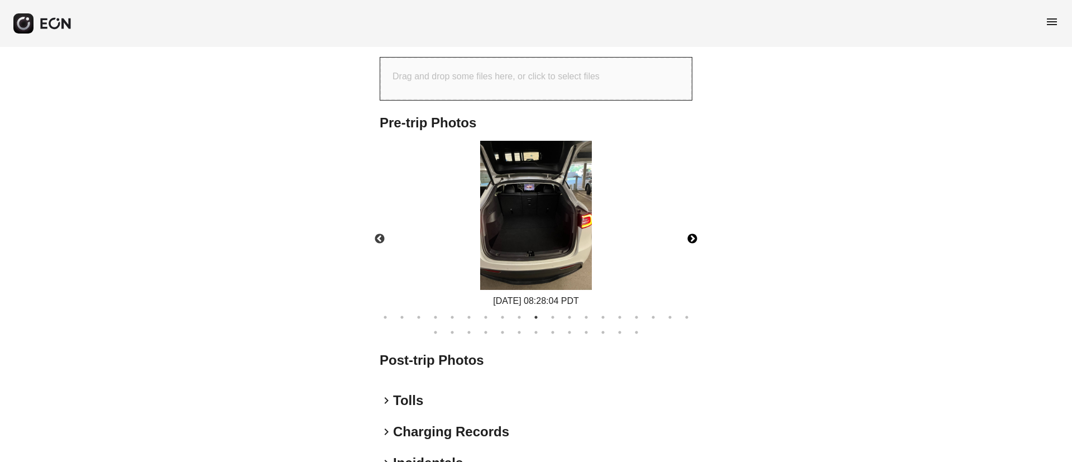
click at [691, 237] on button "Next" at bounding box center [692, 238] width 39 height 39
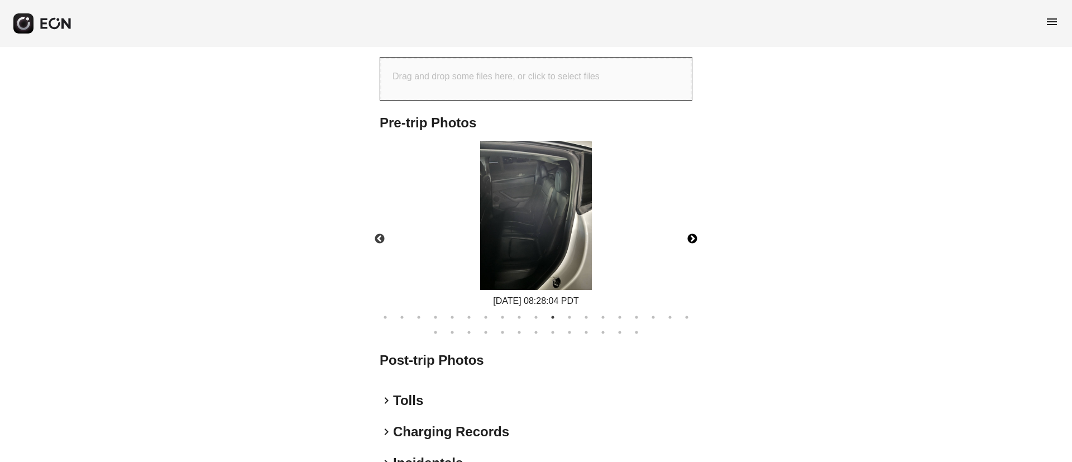
click at [691, 237] on button "Next" at bounding box center [692, 238] width 39 height 39
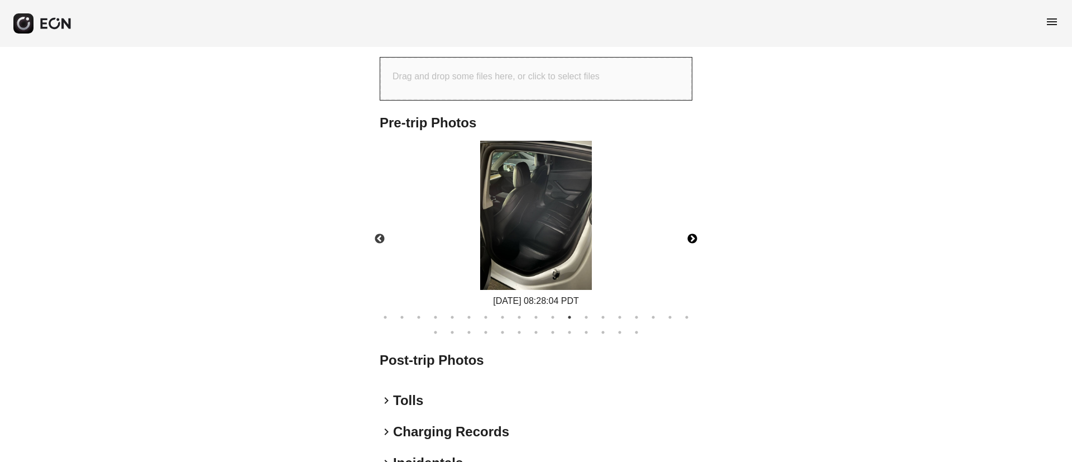
click at [691, 237] on button "Next" at bounding box center [692, 238] width 39 height 39
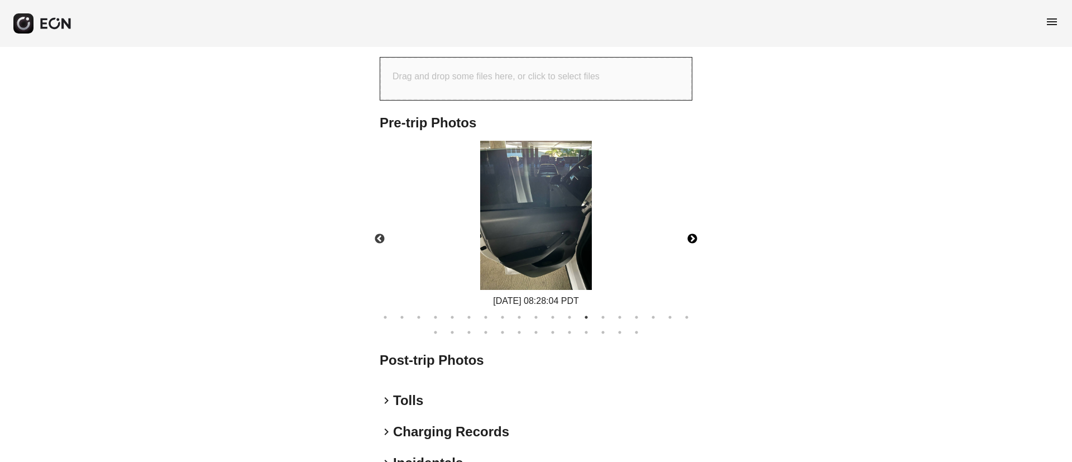
click at [691, 237] on button "Next" at bounding box center [692, 238] width 39 height 39
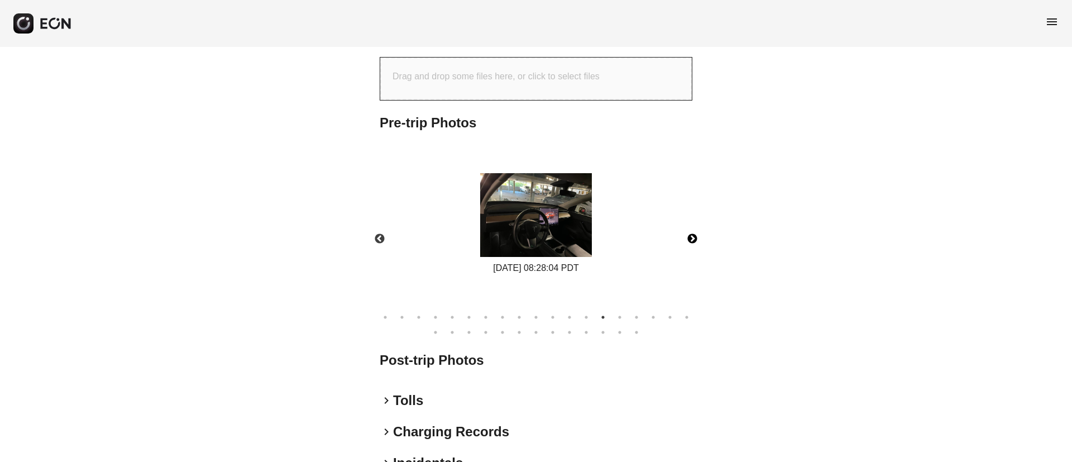
click at [691, 237] on button "Next" at bounding box center [692, 238] width 39 height 39
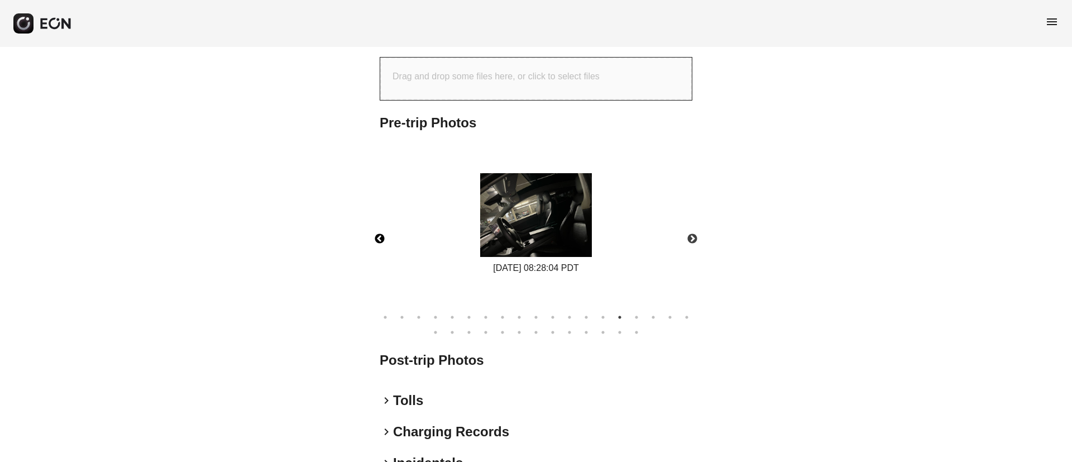
click at [380, 235] on button "Previous" at bounding box center [379, 238] width 39 height 39
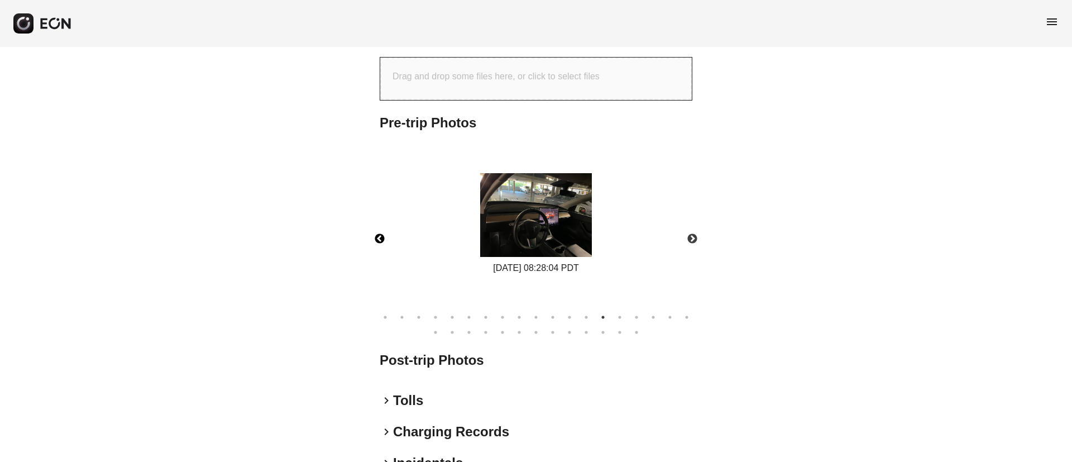
click at [571, 238] on img at bounding box center [536, 215] width 112 height 84
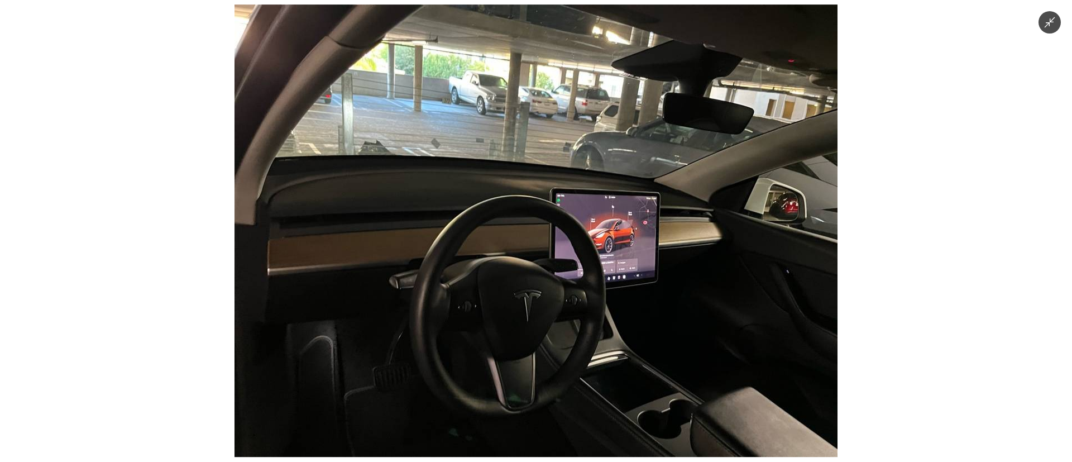
click at [571, 238] on img at bounding box center [536, 230] width 603 height 452
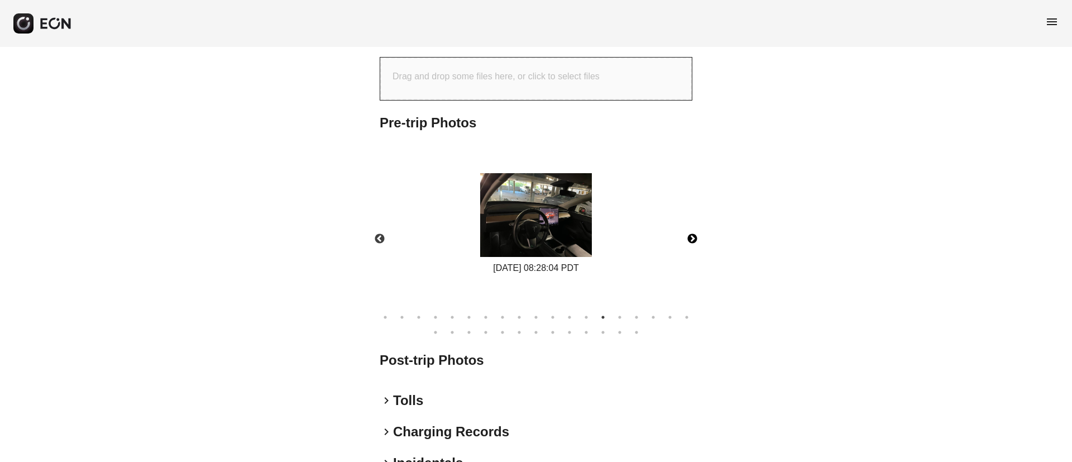
click at [695, 238] on button "Next" at bounding box center [692, 238] width 39 height 39
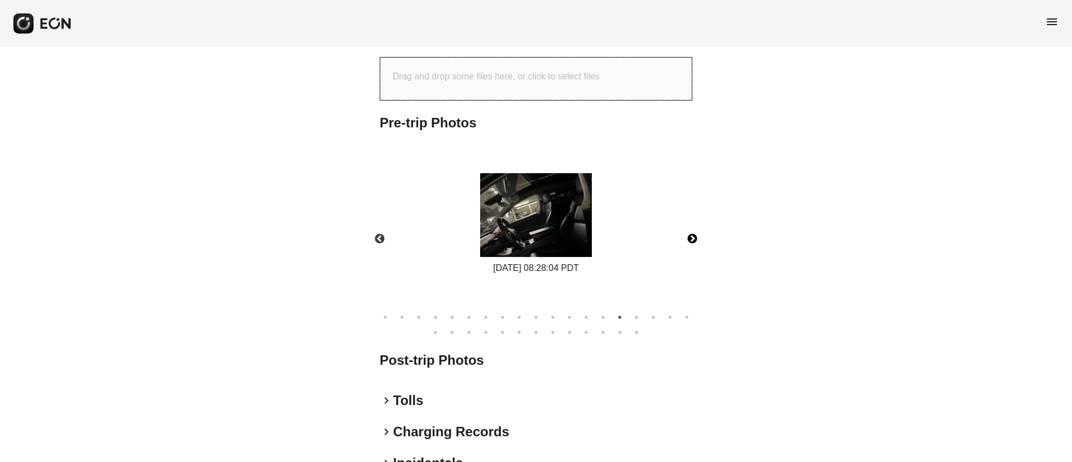
click at [538, 238] on img at bounding box center [536, 215] width 112 height 84
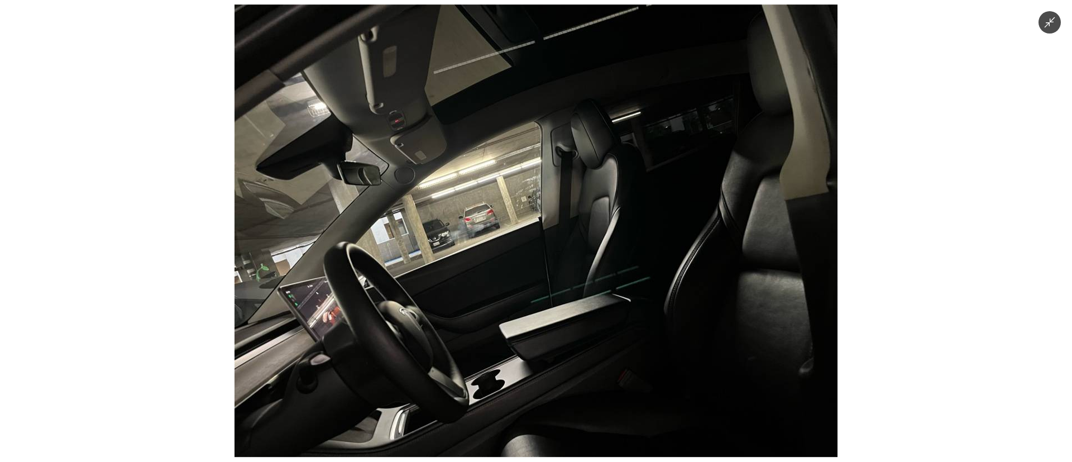
click at [538, 238] on img at bounding box center [536, 230] width 603 height 452
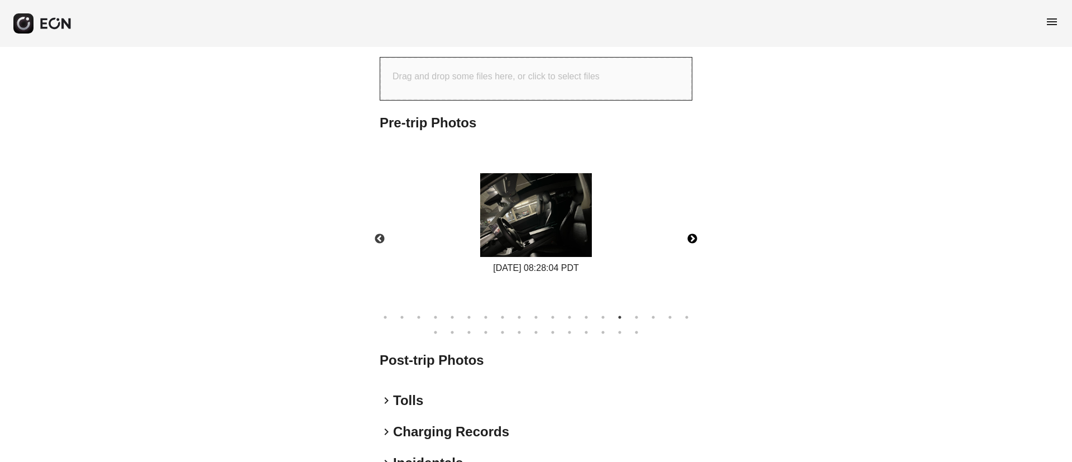
click at [697, 240] on button "Next" at bounding box center [692, 238] width 39 height 39
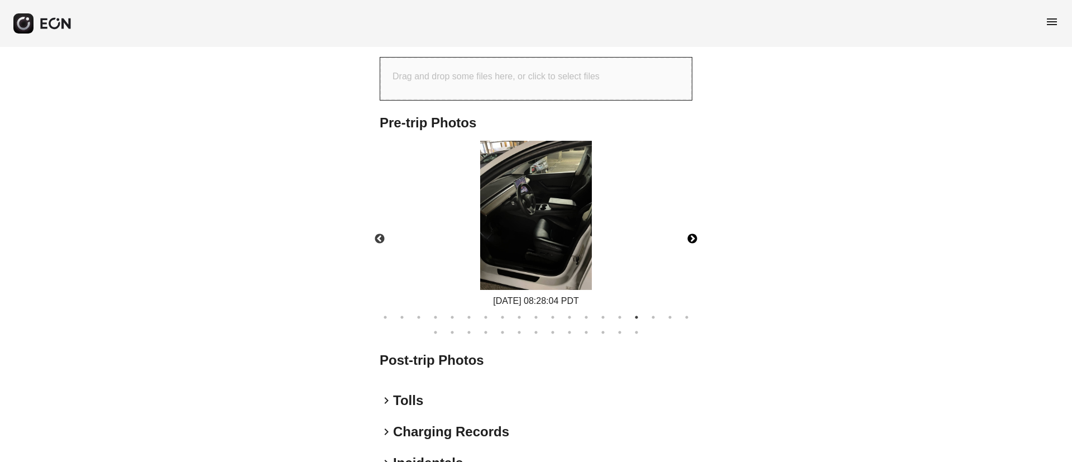
click at [694, 238] on button "Next" at bounding box center [692, 238] width 39 height 39
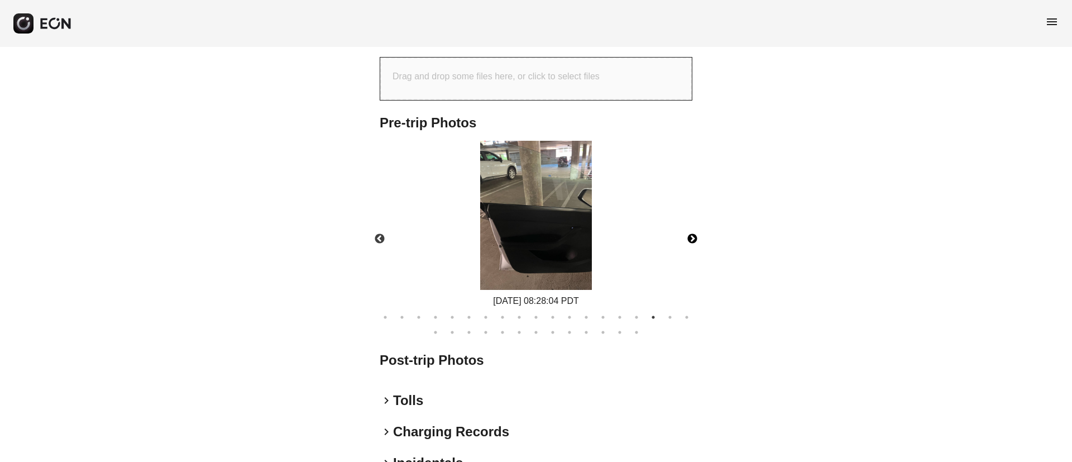
click at [694, 238] on button "Next" at bounding box center [692, 238] width 39 height 39
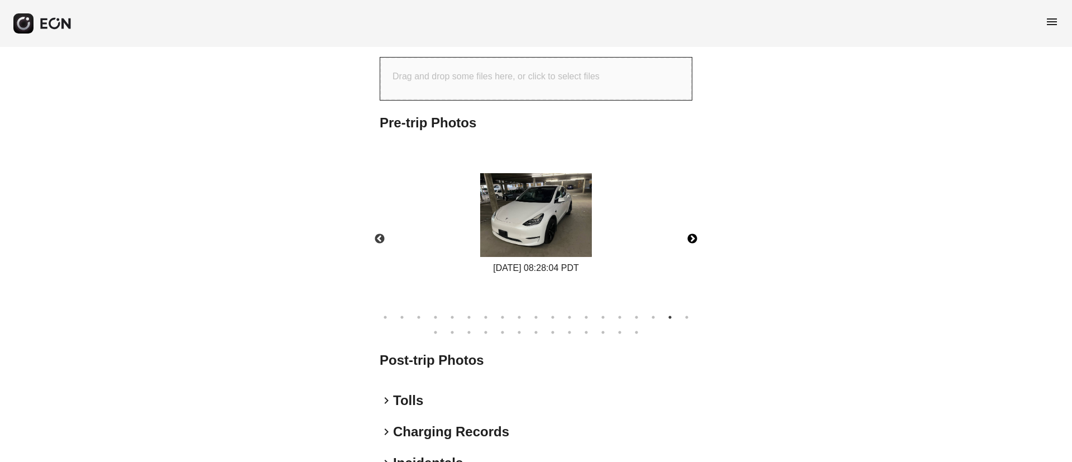
click at [694, 238] on button "Next" at bounding box center [692, 238] width 39 height 39
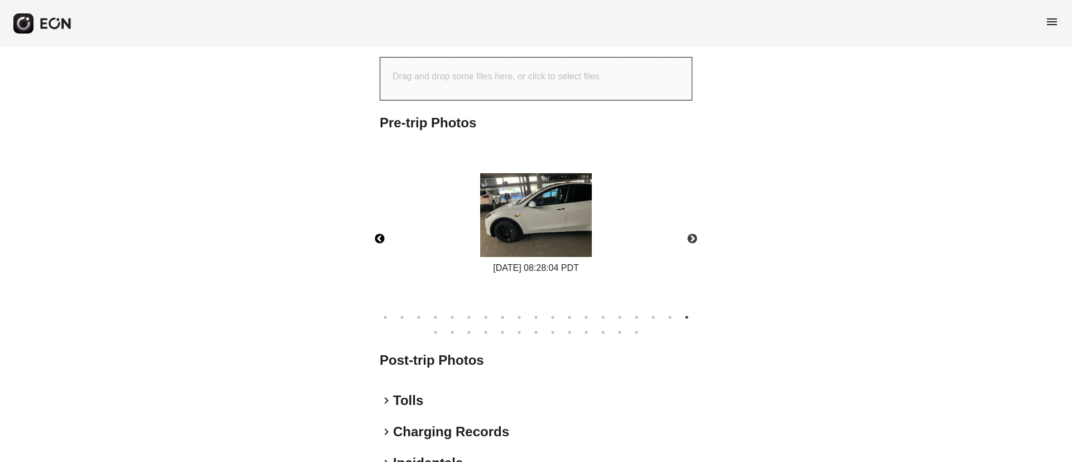
click at [376, 240] on button "Previous" at bounding box center [379, 238] width 39 height 39
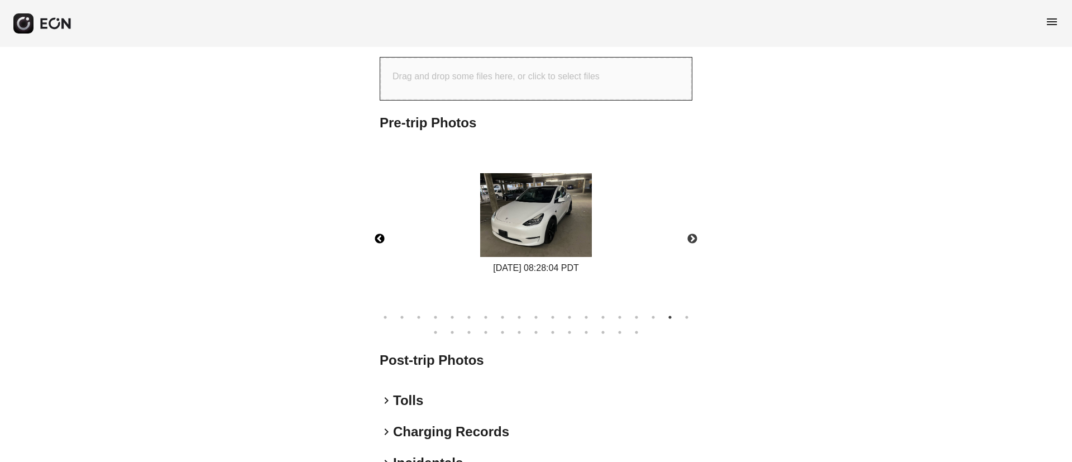
click at [531, 242] on img at bounding box center [536, 215] width 112 height 84
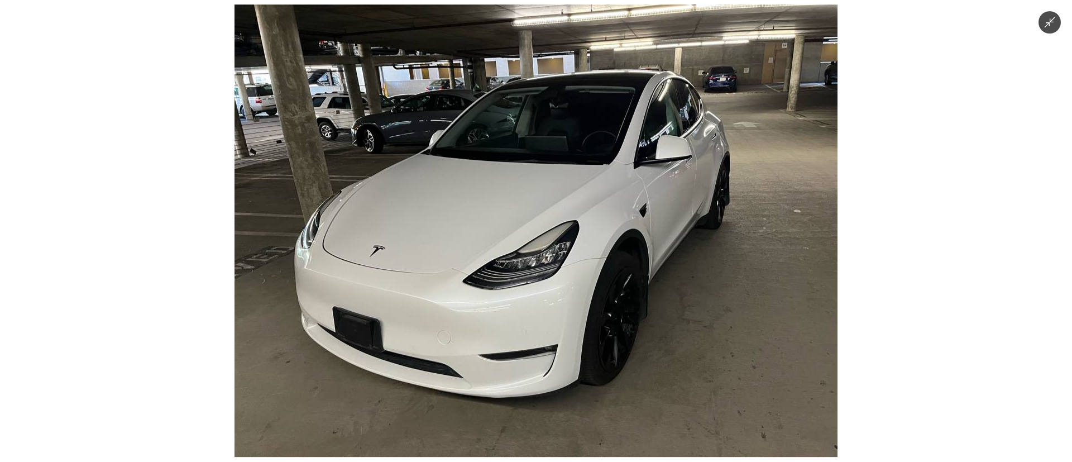
click at [531, 242] on img at bounding box center [536, 230] width 603 height 452
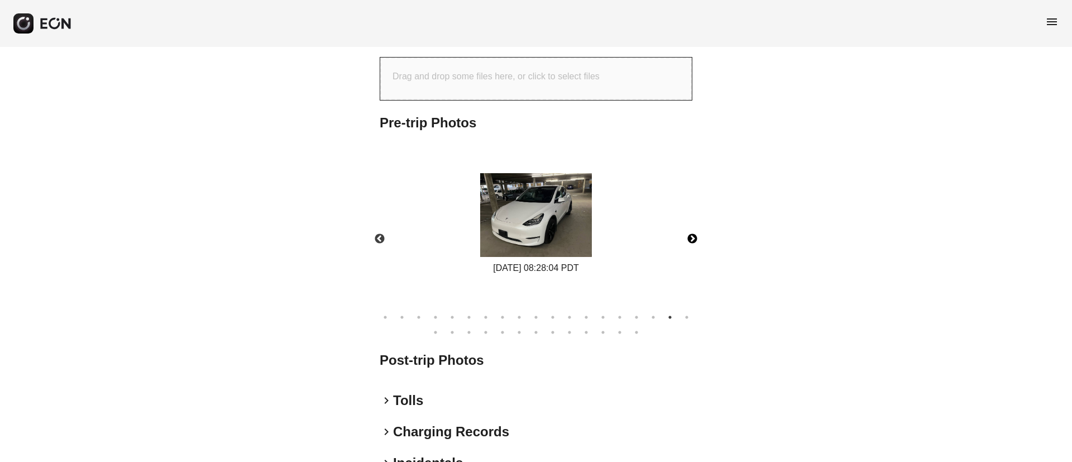
click at [690, 242] on button "Next" at bounding box center [692, 238] width 39 height 39
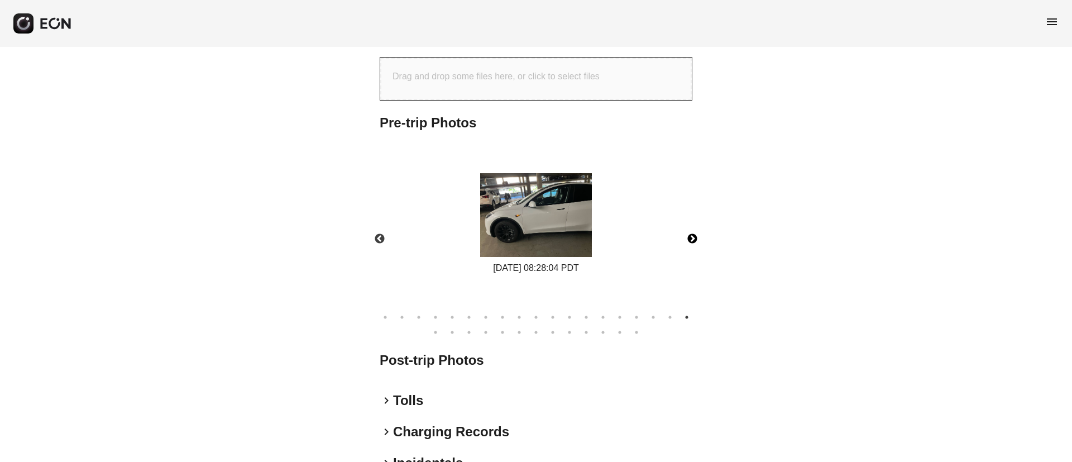
click at [690, 242] on button "Next" at bounding box center [692, 238] width 39 height 39
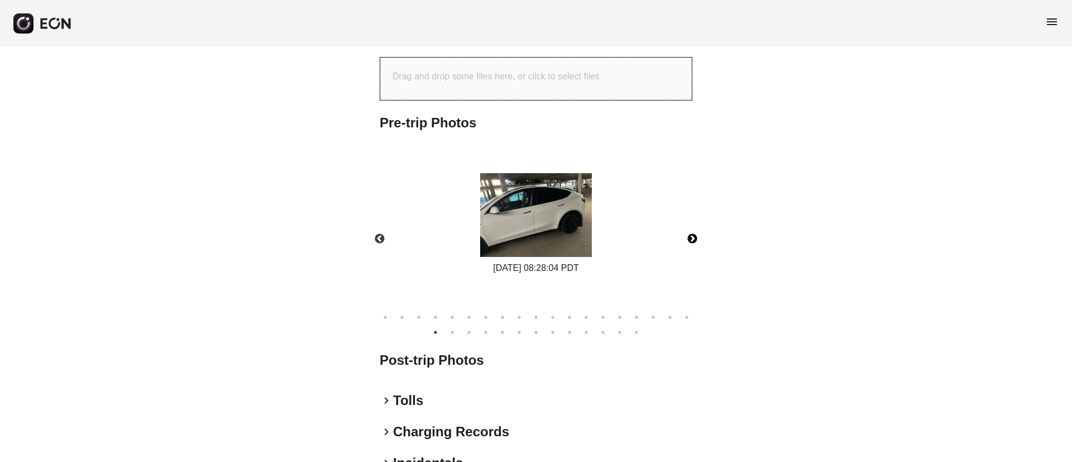
click at [690, 242] on button "Next" at bounding box center [692, 238] width 39 height 39
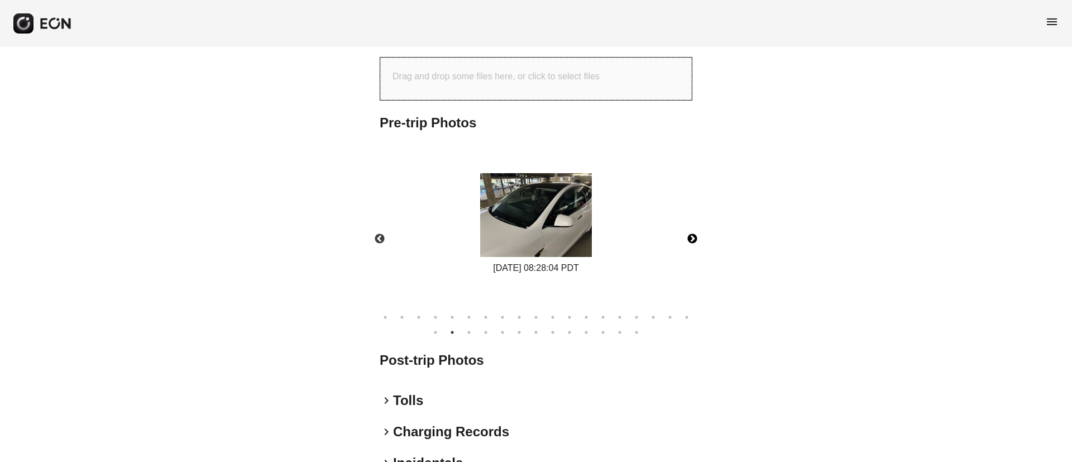
click at [690, 242] on button "Next" at bounding box center [692, 238] width 39 height 39
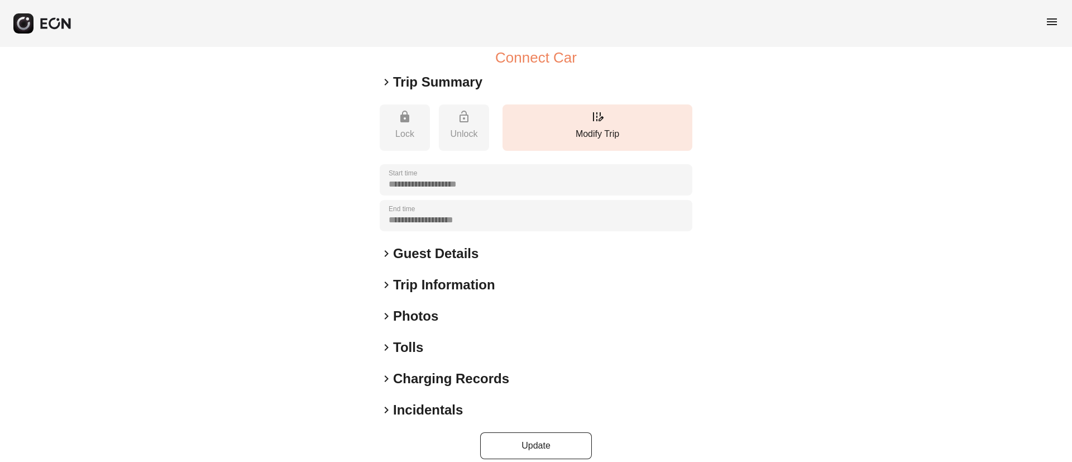
click at [462, 307] on div "keyboard_arrow_right Photos" at bounding box center [536, 316] width 313 height 18
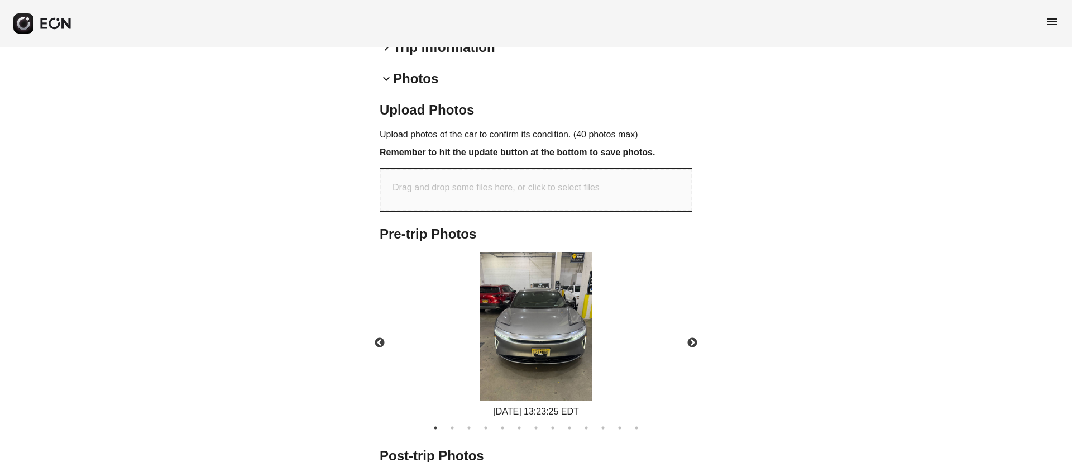
scroll to position [459, 0]
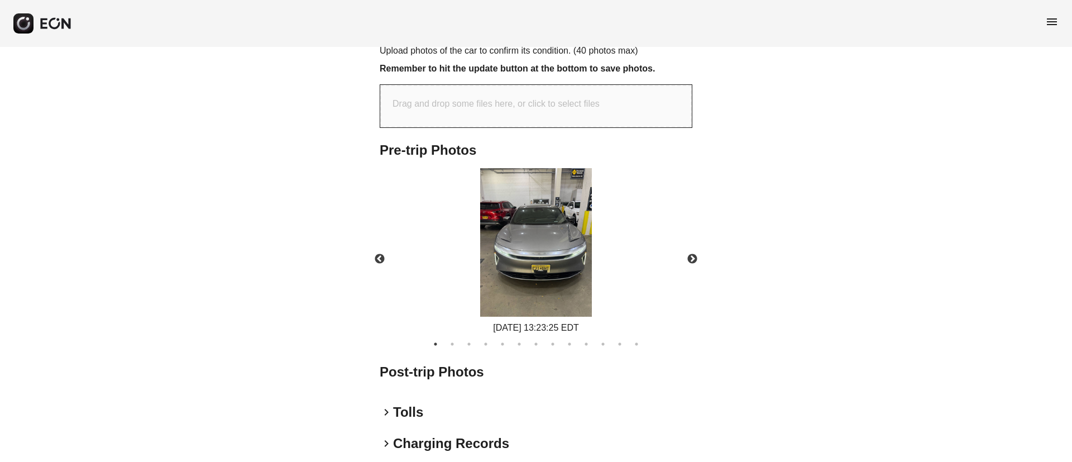
click at [541, 254] on img at bounding box center [536, 242] width 112 height 149
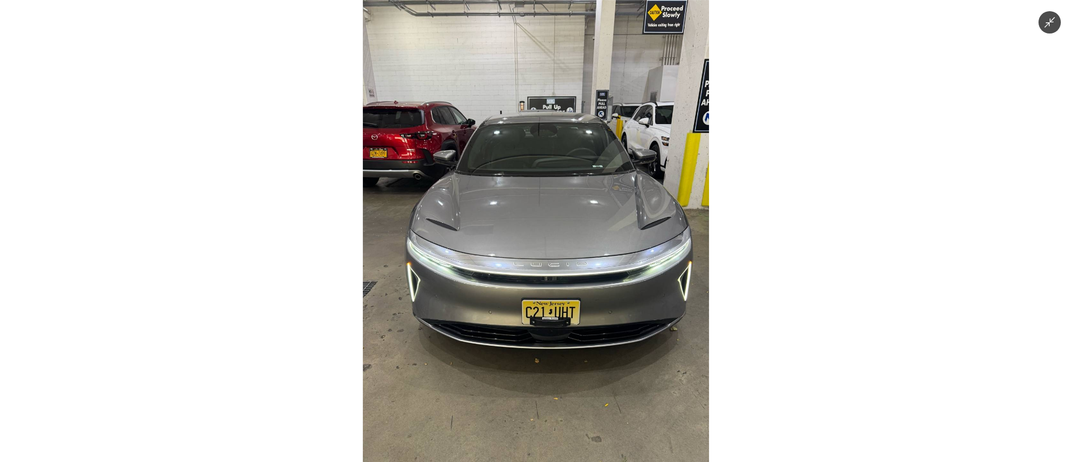
click at [550, 299] on img at bounding box center [536, 231] width 346 height 462
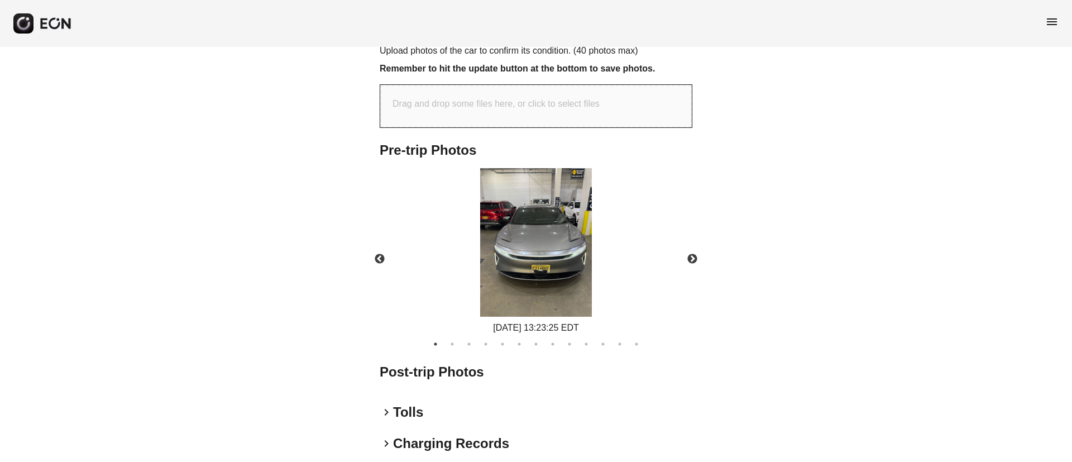
click at [553, 270] on img at bounding box center [536, 242] width 112 height 149
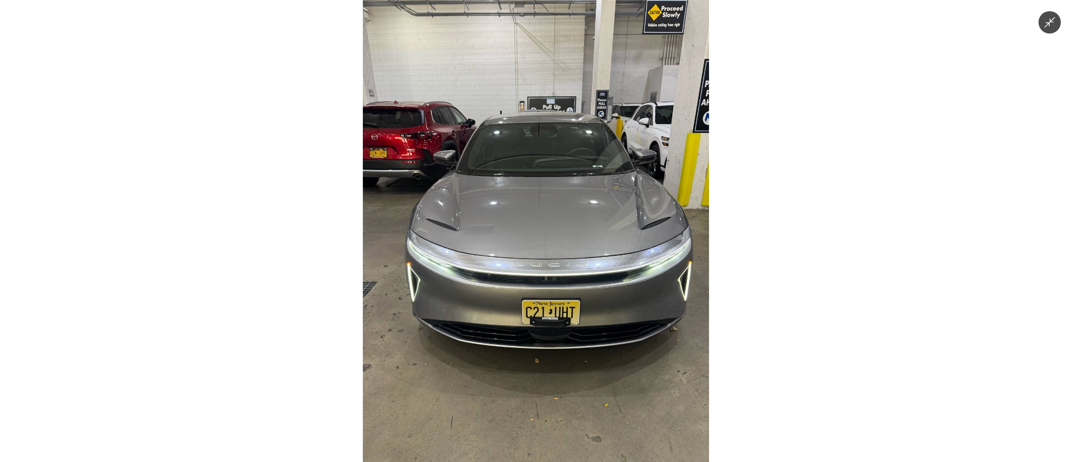
click at [555, 286] on img at bounding box center [536, 231] width 346 height 462
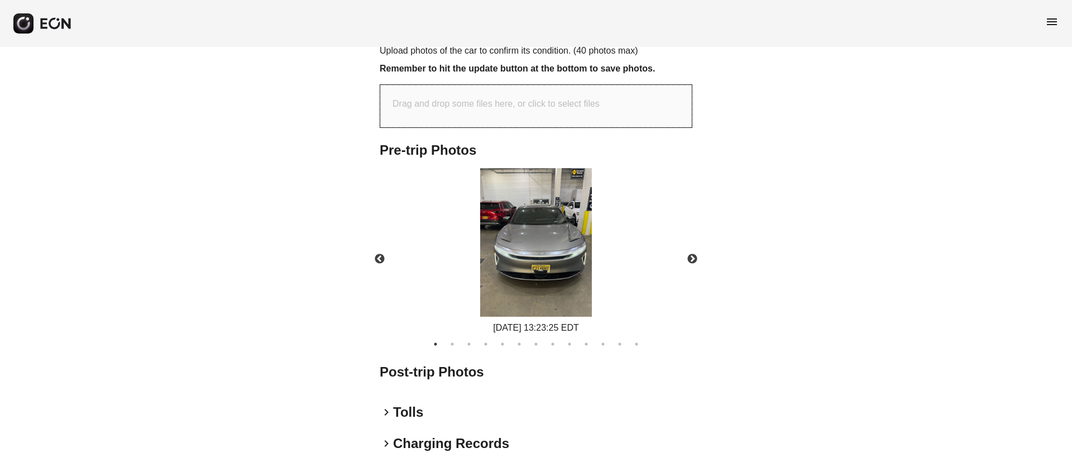
click at [550, 269] on img at bounding box center [536, 242] width 112 height 149
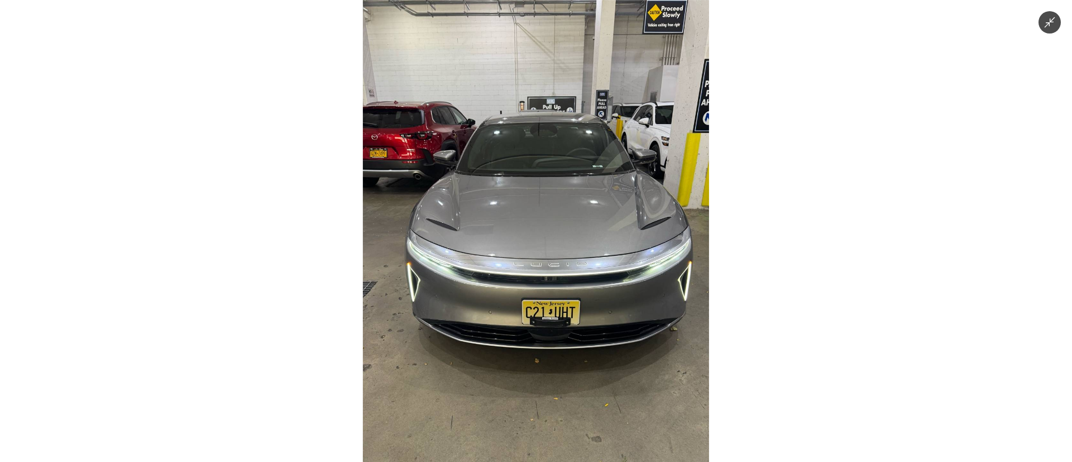
click at [575, 271] on img at bounding box center [536, 231] width 346 height 462
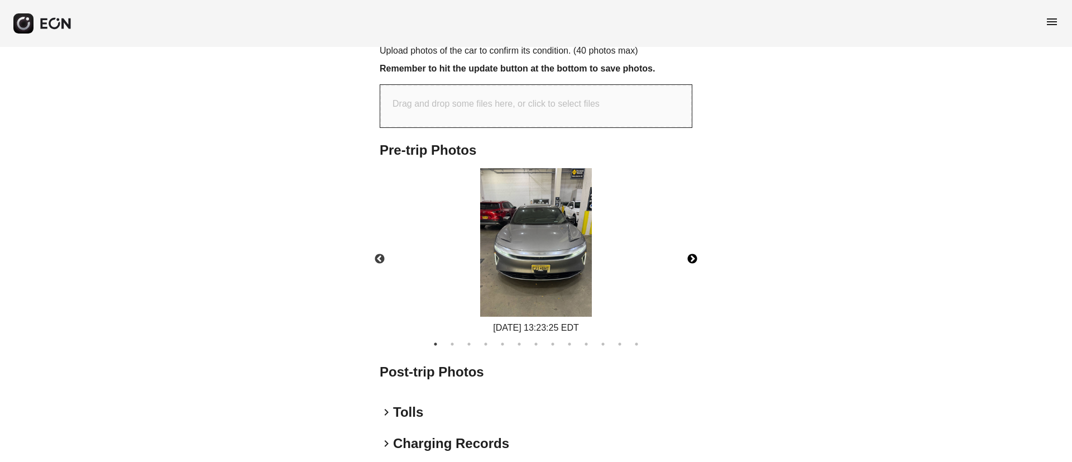
click at [695, 247] on button "Next" at bounding box center [692, 259] width 39 height 39
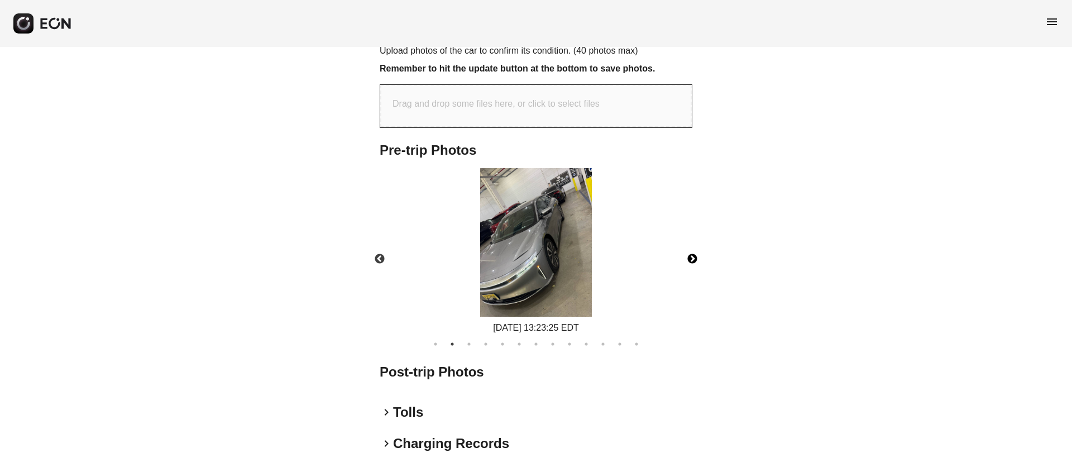
click at [694, 247] on button "Next" at bounding box center [692, 259] width 39 height 39
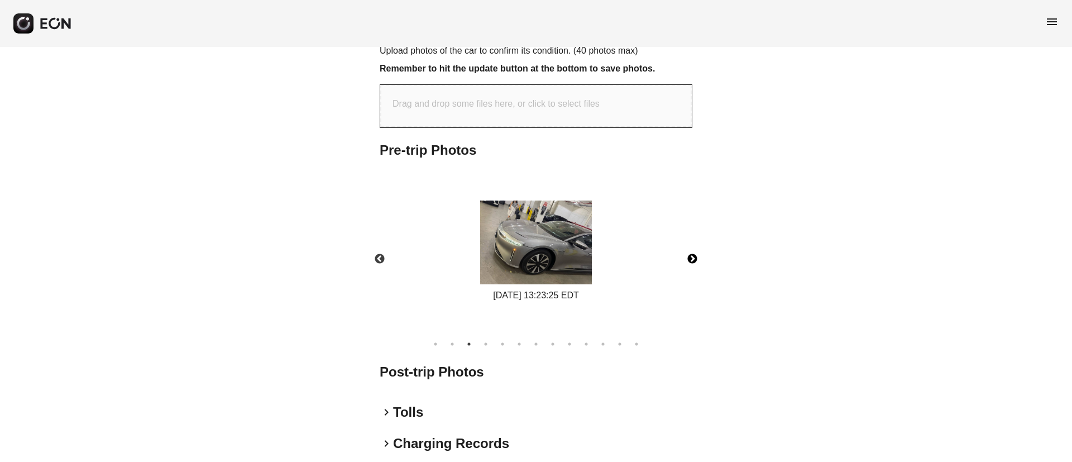
click at [694, 247] on button "Next" at bounding box center [692, 259] width 39 height 39
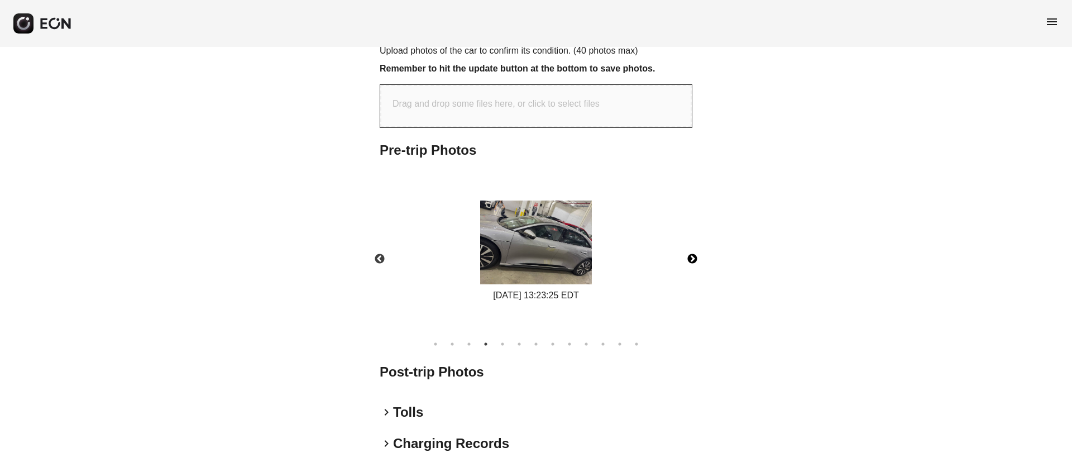
click at [694, 247] on button "Next" at bounding box center [692, 259] width 39 height 39
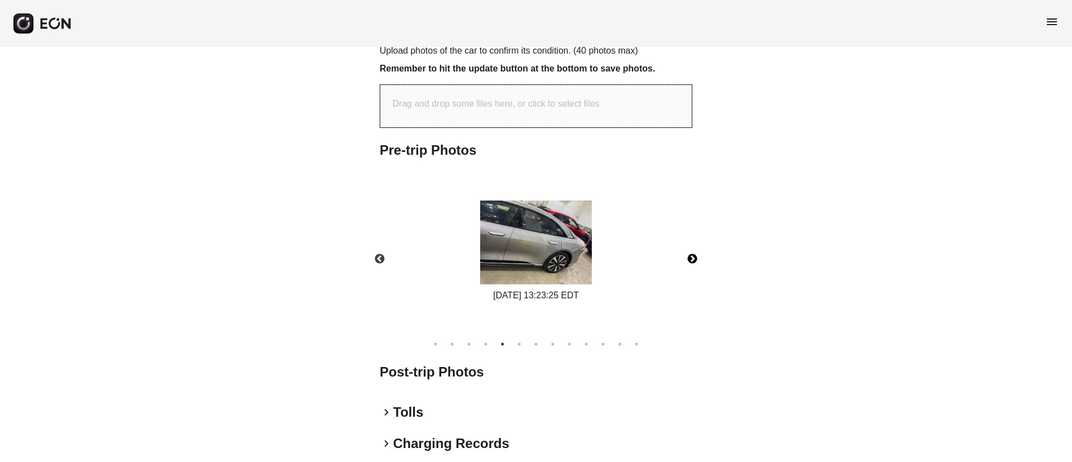
click at [694, 247] on button "Next" at bounding box center [692, 259] width 39 height 39
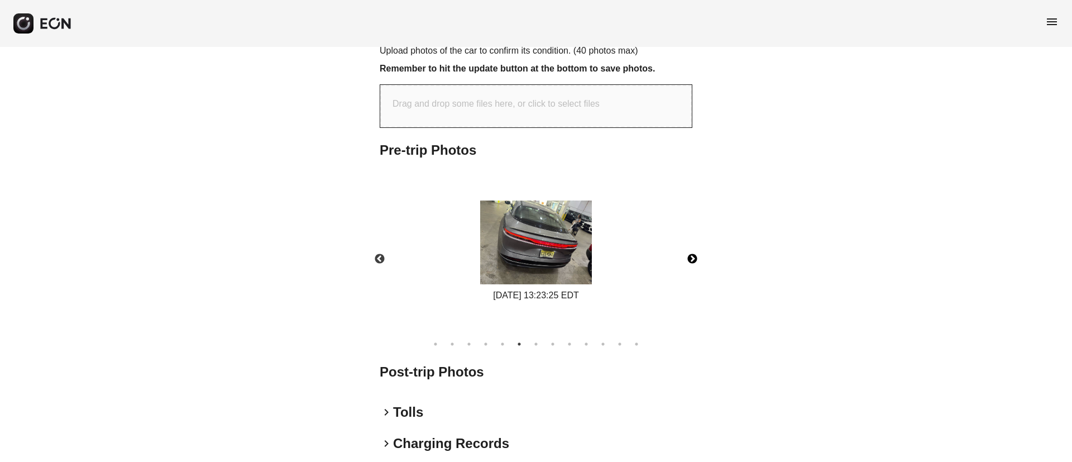
click at [555, 255] on img at bounding box center [536, 242] width 112 height 84
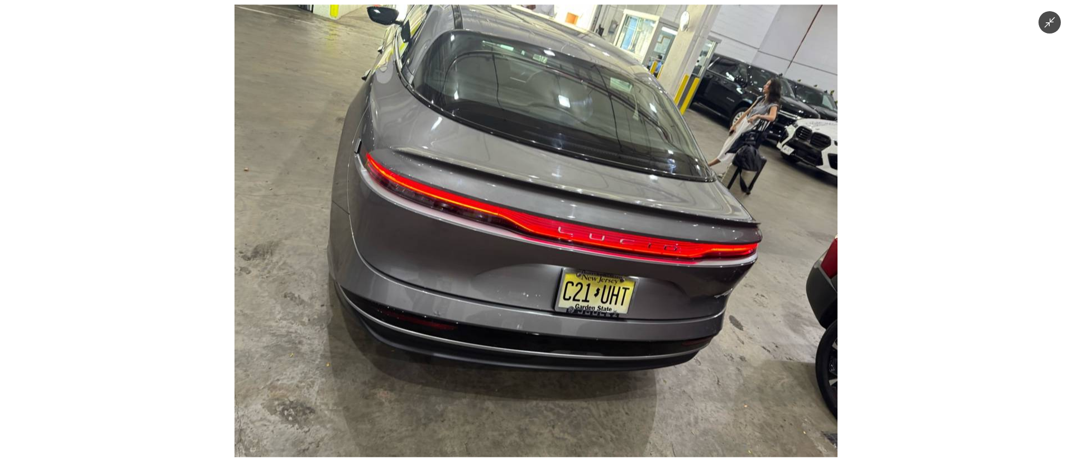
click at [555, 255] on img at bounding box center [536, 230] width 603 height 452
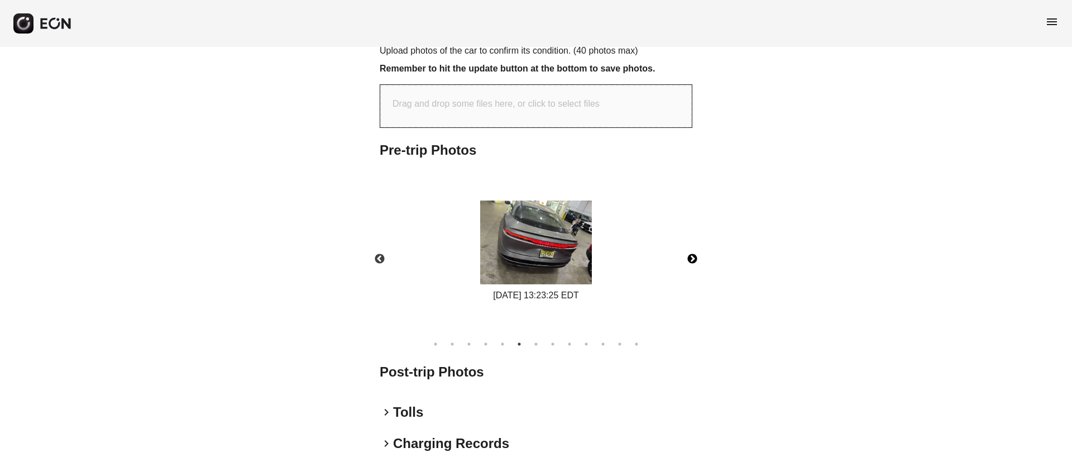
click at [555, 255] on img at bounding box center [536, 242] width 112 height 84
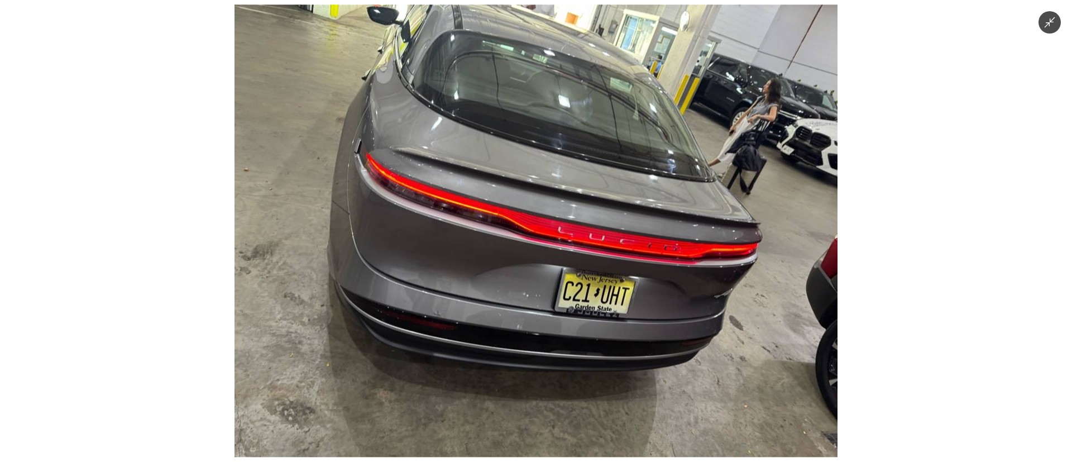
click at [555, 255] on img at bounding box center [536, 230] width 603 height 452
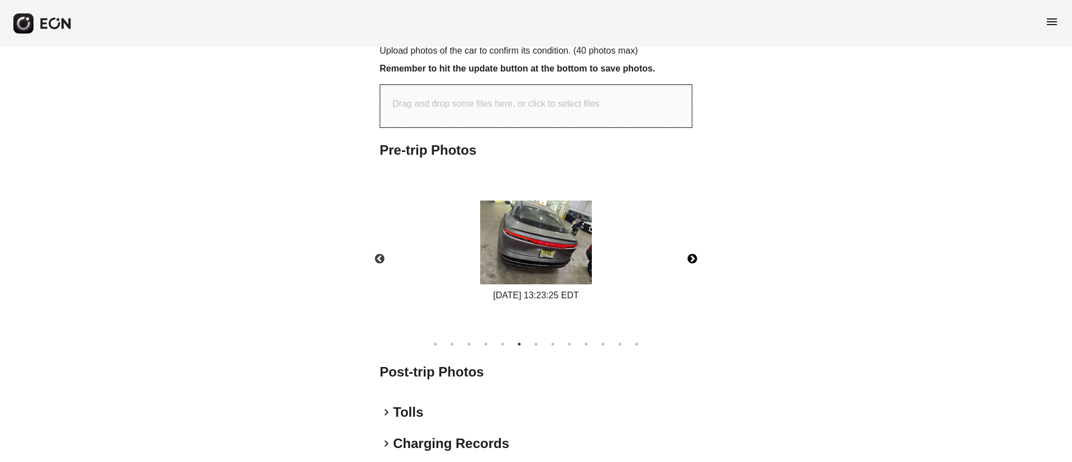
click at [576, 223] on img at bounding box center [536, 242] width 112 height 84
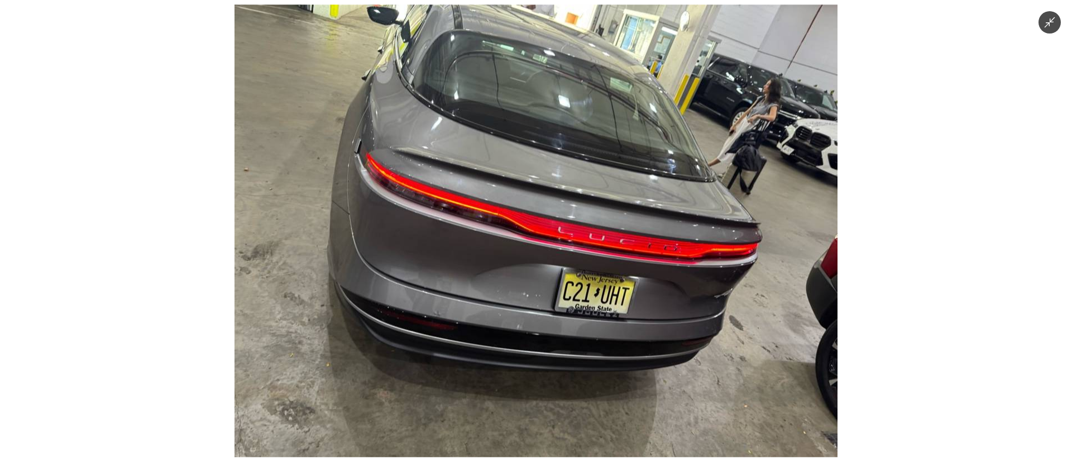
click at [527, 254] on img at bounding box center [536, 230] width 603 height 452
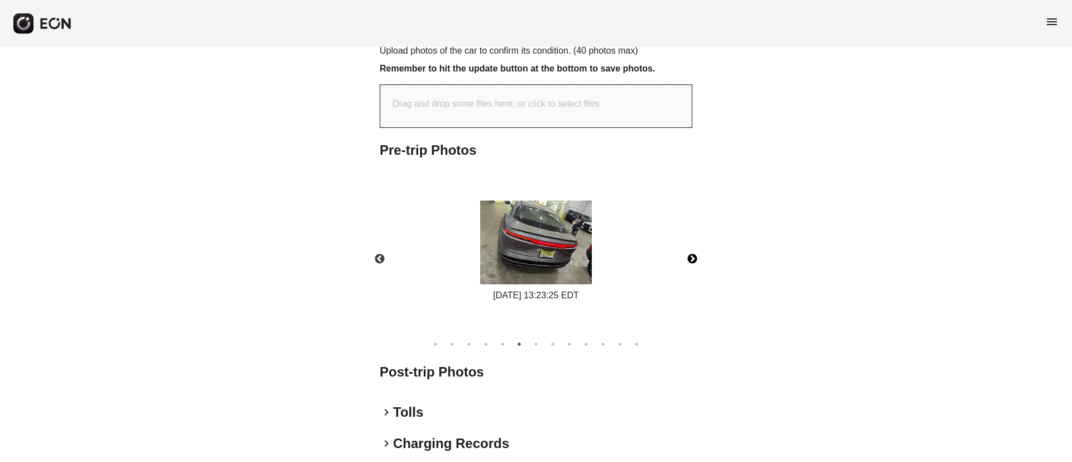
click at [686, 246] on button "Next" at bounding box center [692, 259] width 39 height 39
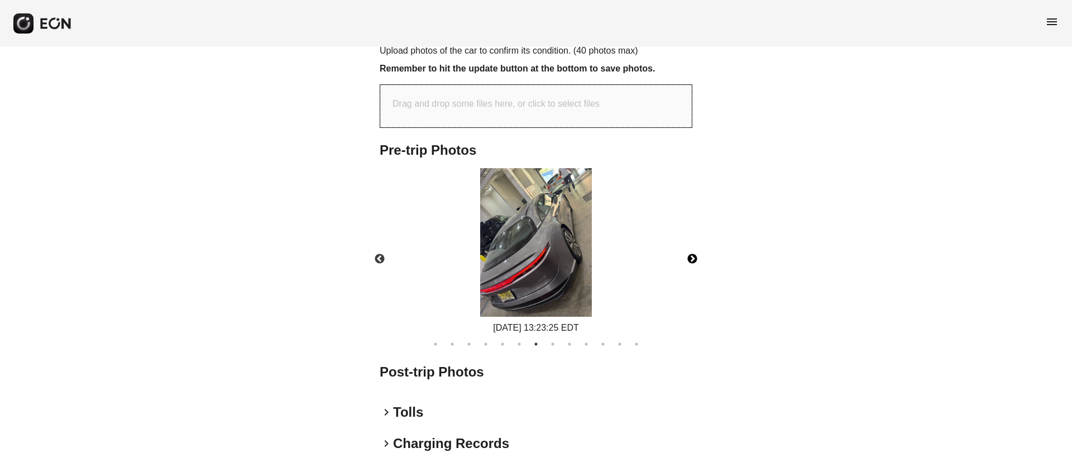
click at [690, 244] on button "Next" at bounding box center [692, 259] width 39 height 39
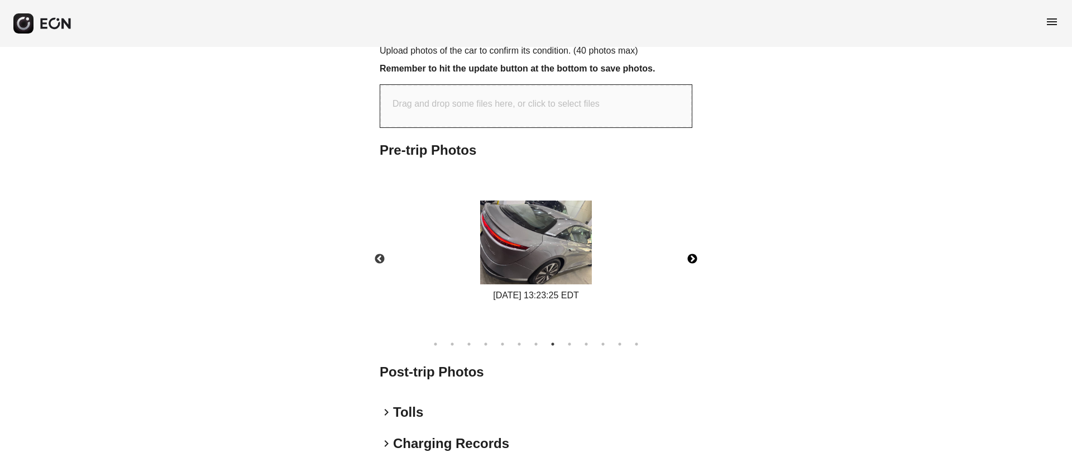
click at [690, 244] on button "Next" at bounding box center [692, 259] width 39 height 39
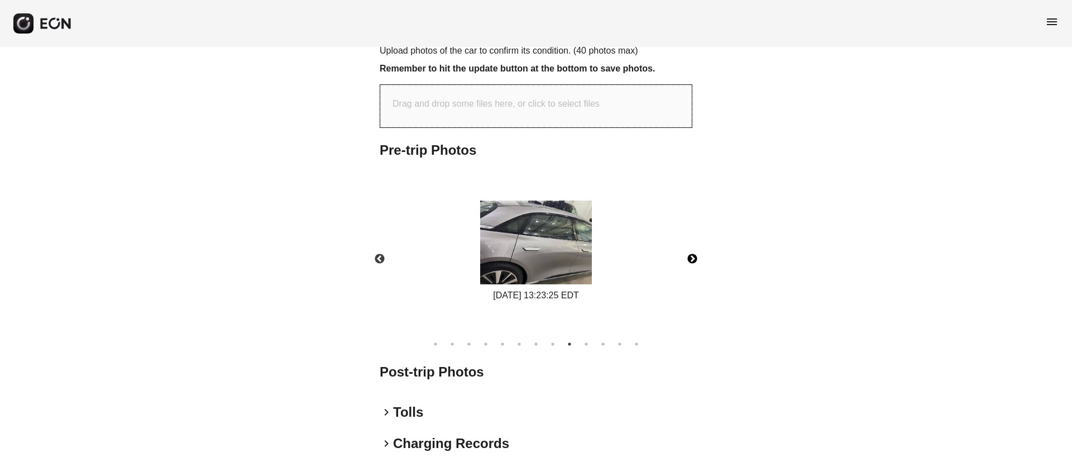
click at [690, 244] on button "Next" at bounding box center [692, 259] width 39 height 39
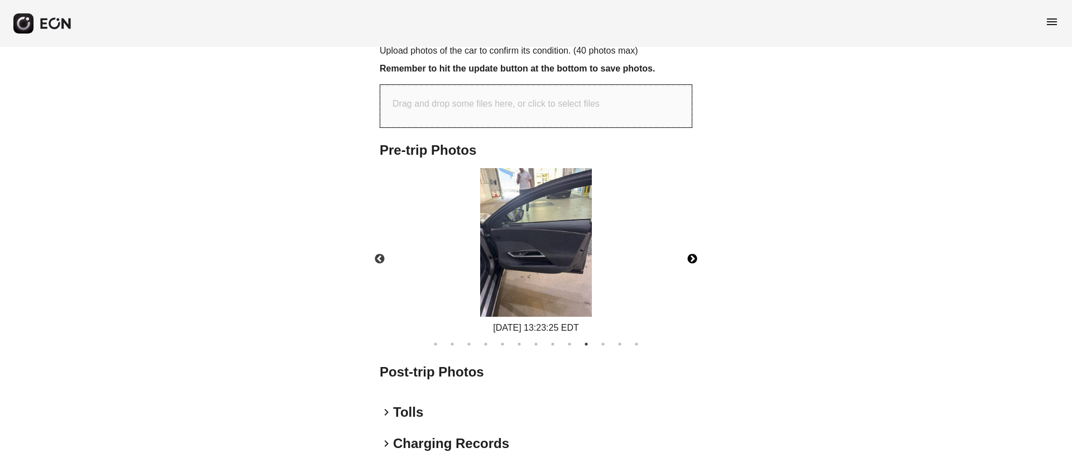
click at [690, 244] on button "Next" at bounding box center [692, 259] width 39 height 39
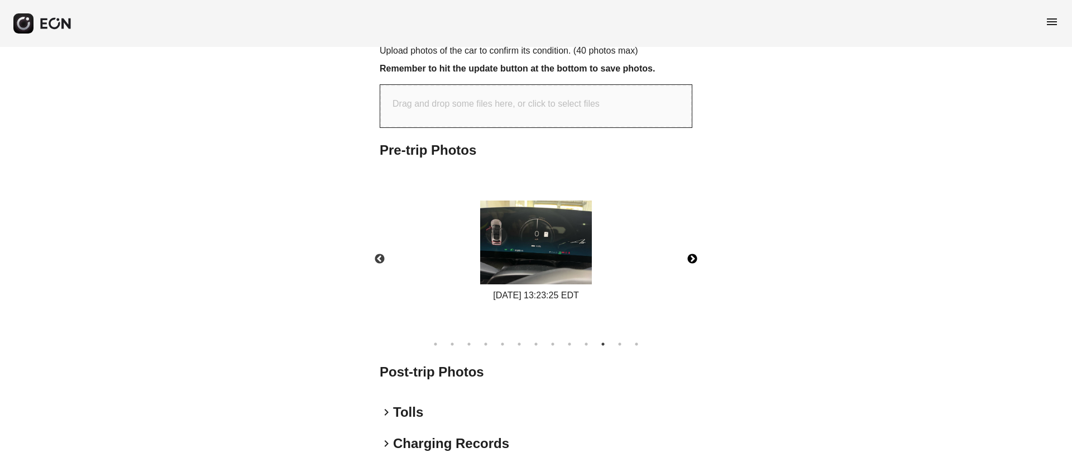
click at [566, 258] on img at bounding box center [536, 242] width 112 height 84
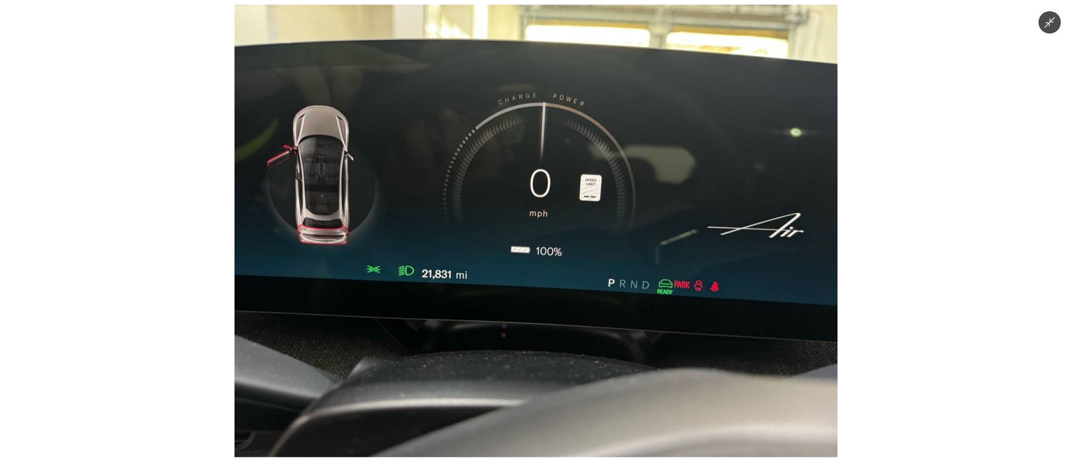
click at [546, 288] on img at bounding box center [536, 230] width 603 height 452
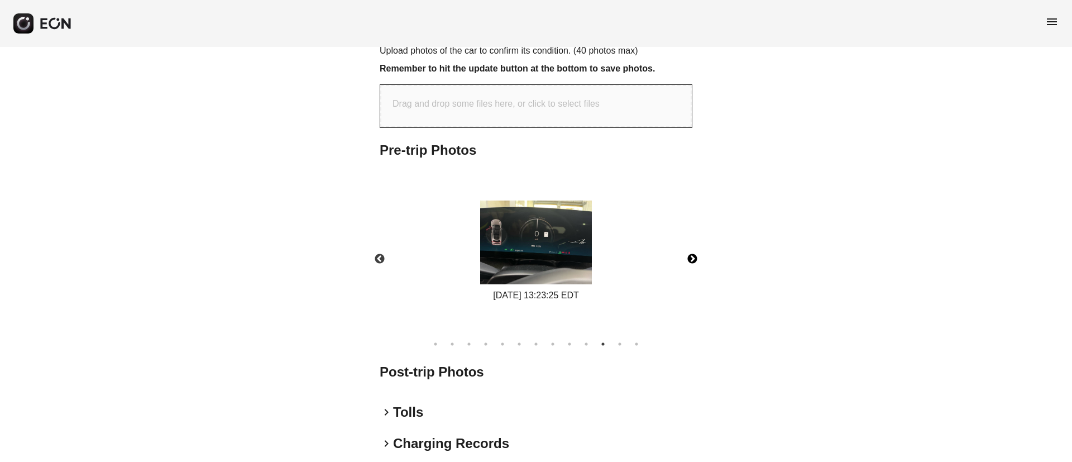
click at [539, 266] on img at bounding box center [536, 242] width 112 height 84
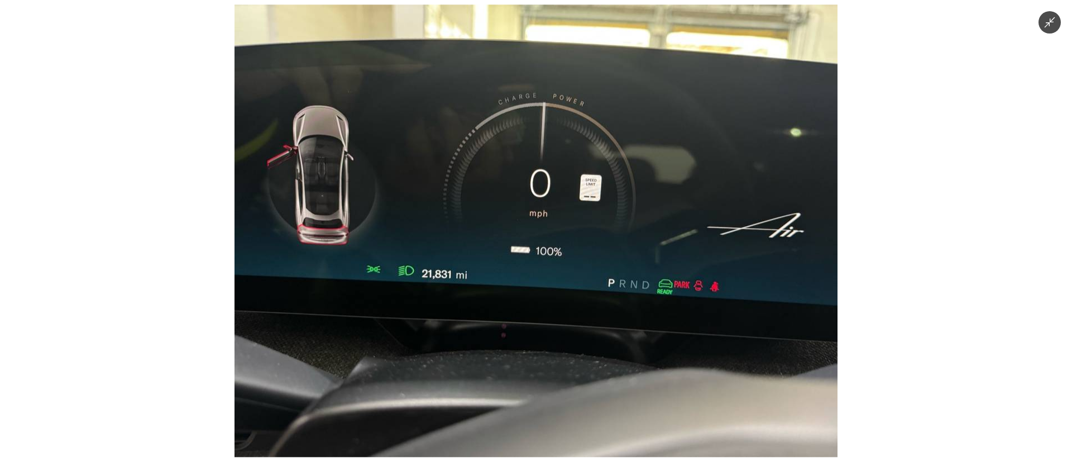
click at [539, 266] on img at bounding box center [536, 230] width 603 height 452
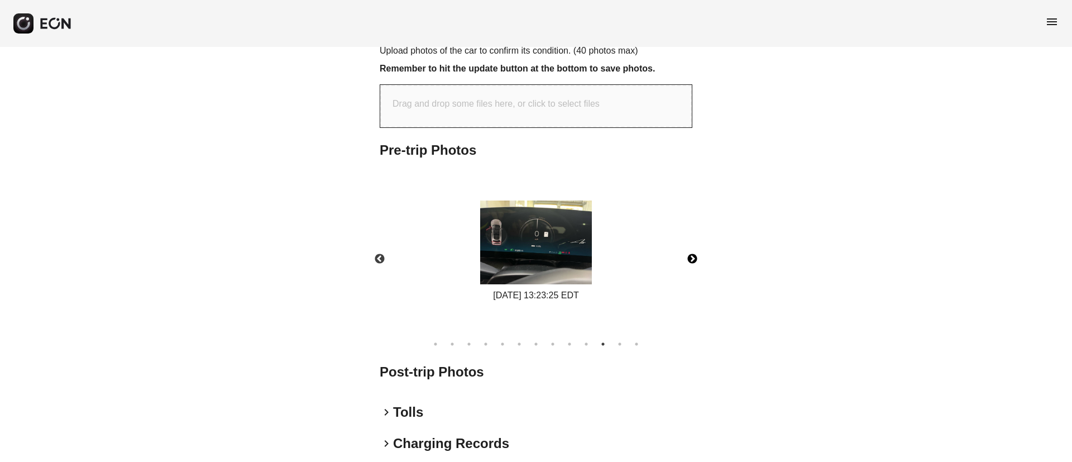
click at [697, 244] on button "Next" at bounding box center [692, 259] width 39 height 39
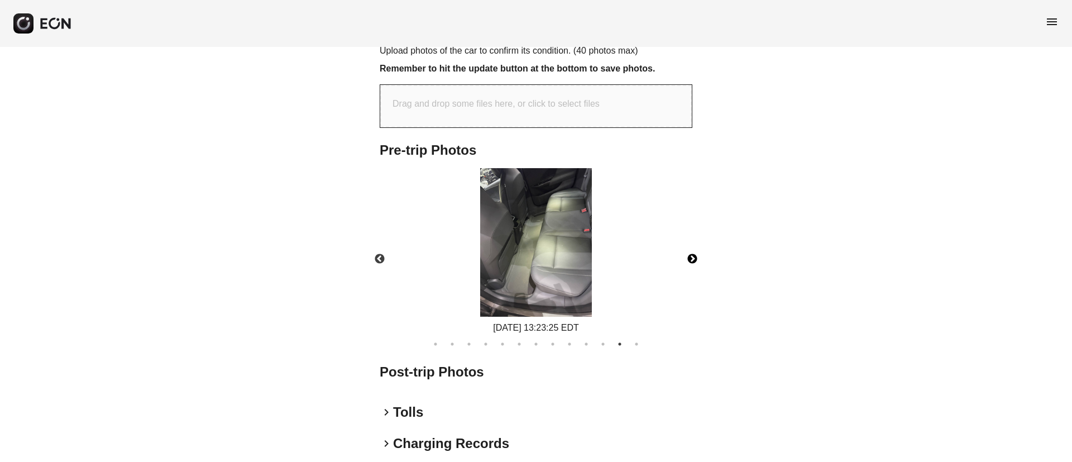
click at [576, 255] on img at bounding box center [536, 242] width 112 height 149
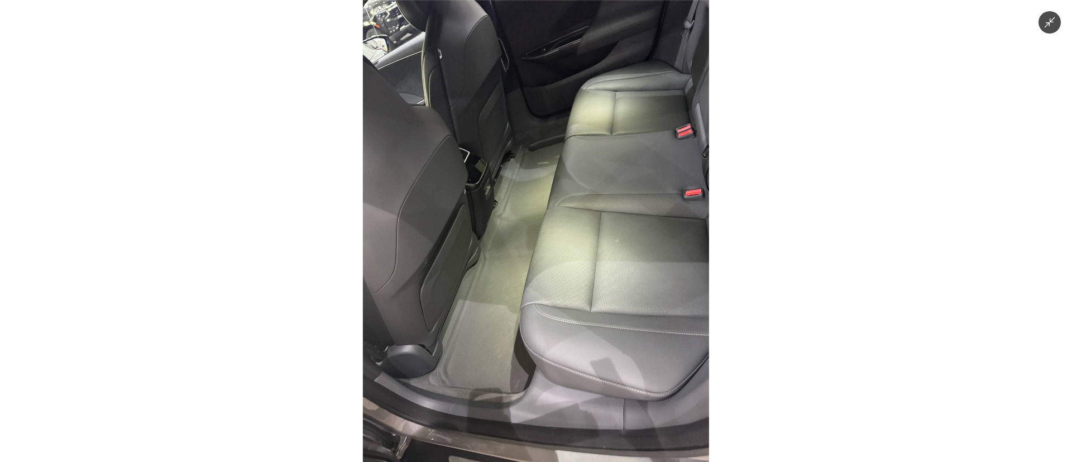
click at [576, 255] on img at bounding box center [536, 231] width 346 height 462
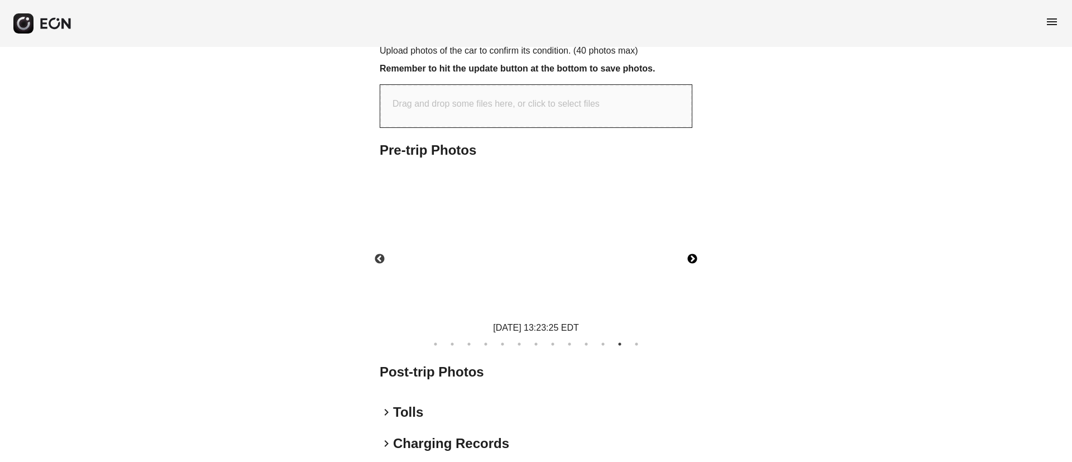
click at [576, 255] on img at bounding box center [536, 242] width 112 height 149
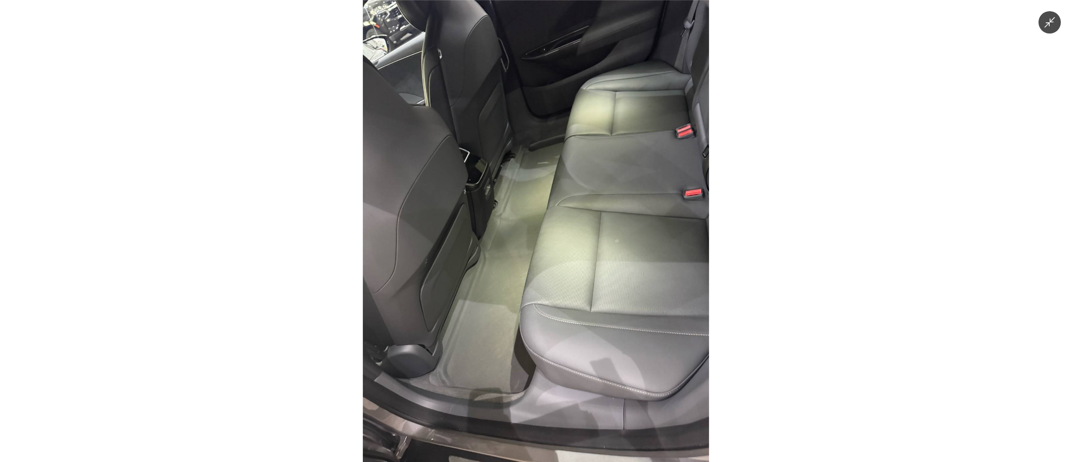
click at [576, 255] on img at bounding box center [536, 231] width 346 height 462
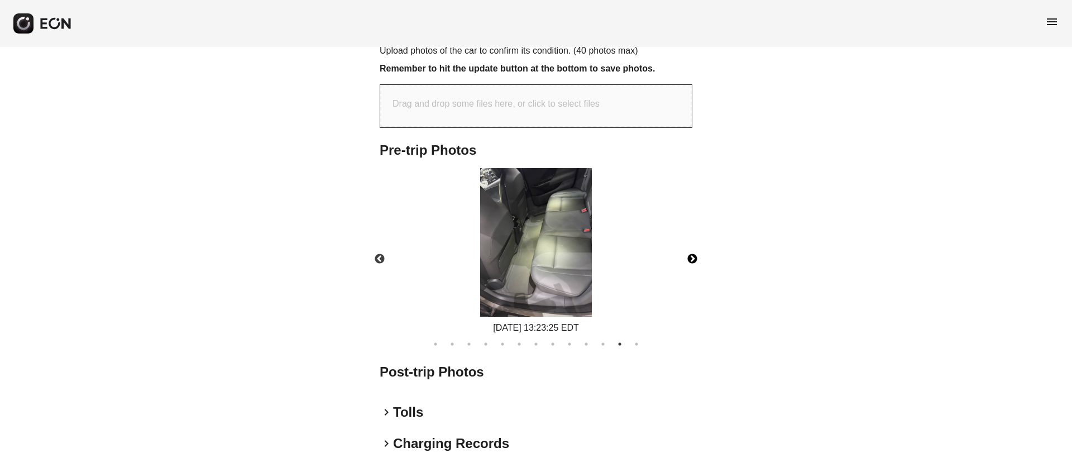
click at [501, 256] on img at bounding box center [536, 242] width 112 height 149
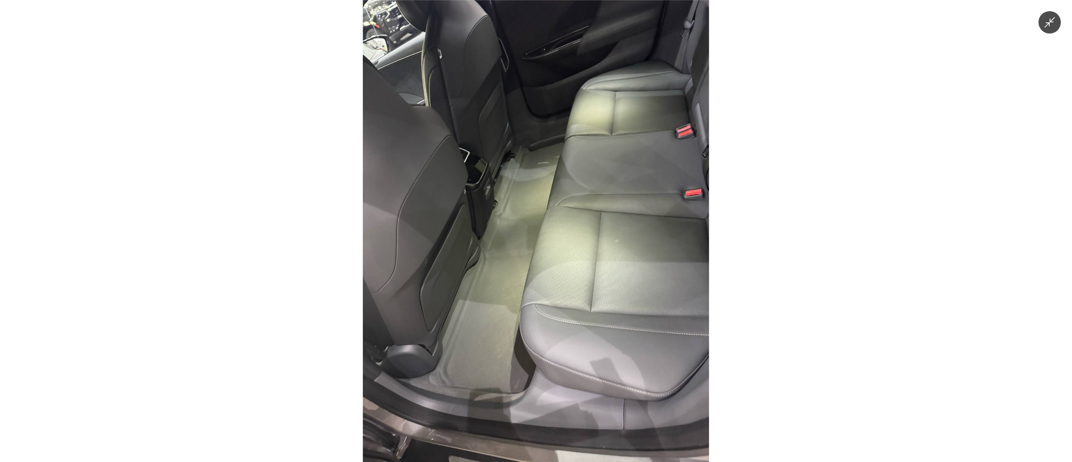
click at [535, 263] on img at bounding box center [536, 231] width 346 height 462
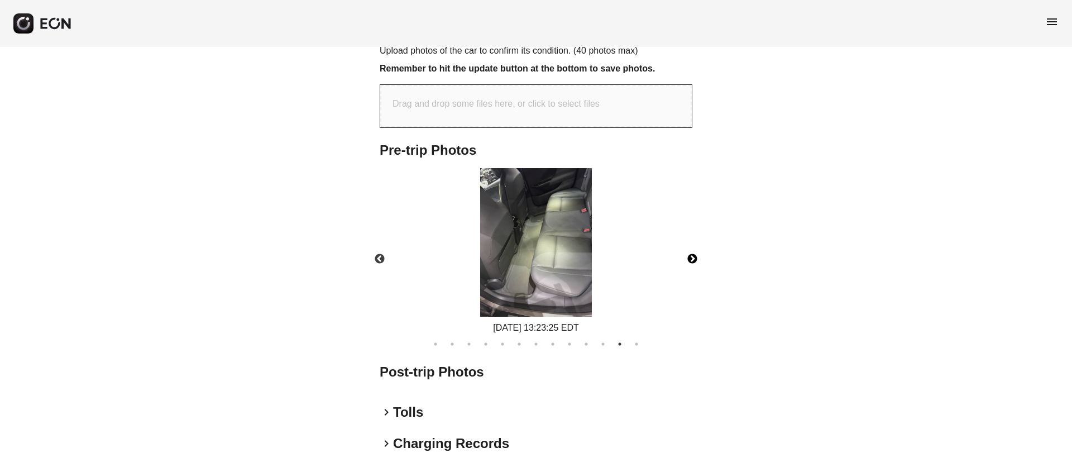
click at [700, 242] on button "Next" at bounding box center [692, 259] width 39 height 39
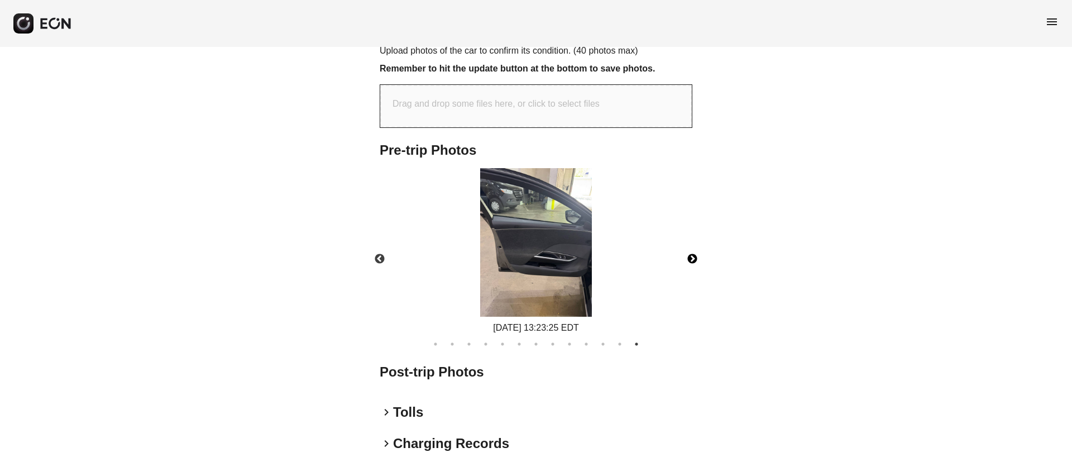
click at [565, 260] on img at bounding box center [536, 242] width 112 height 149
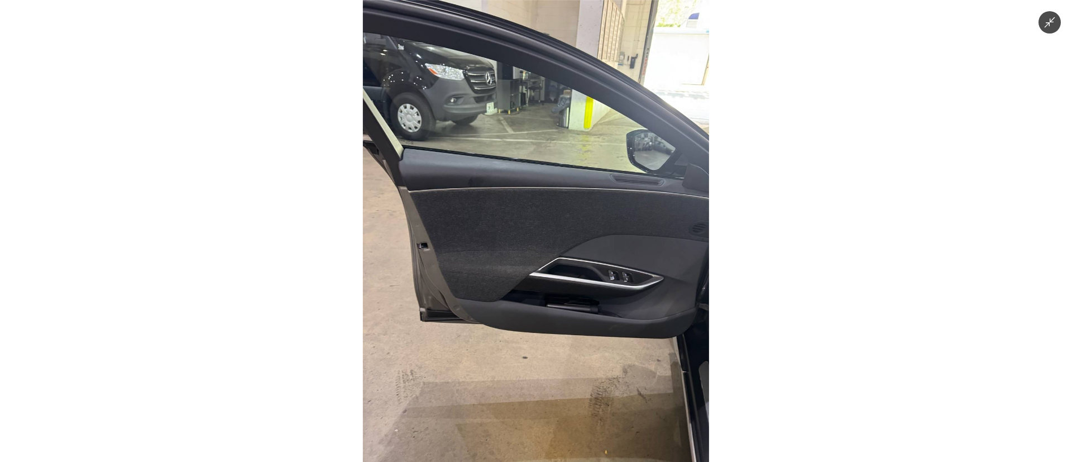
click at [565, 260] on img at bounding box center [536, 231] width 346 height 462
